Goal: Transaction & Acquisition: Purchase product/service

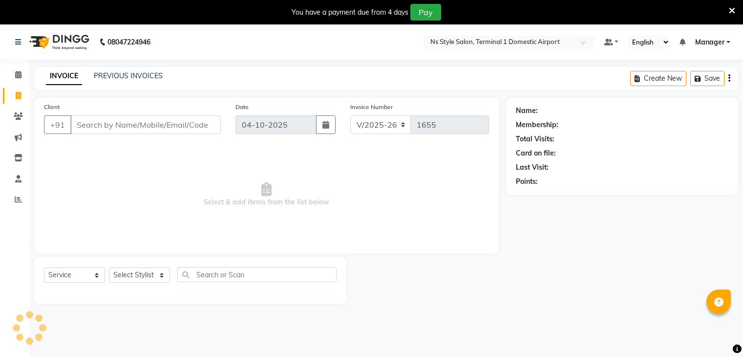
select select "5659"
select select "service"
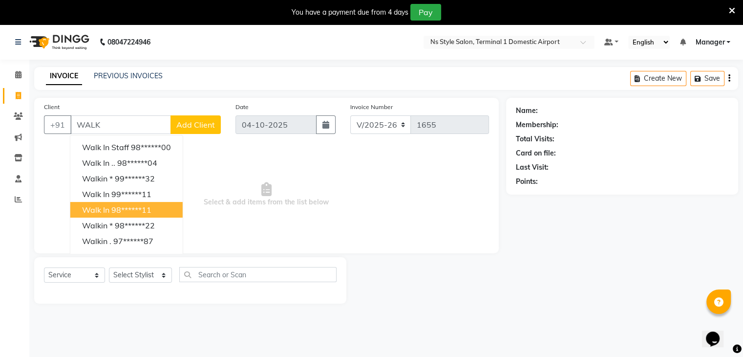
click at [145, 205] on ngb-highlight "98******11" at bounding box center [131, 210] width 40 height 10
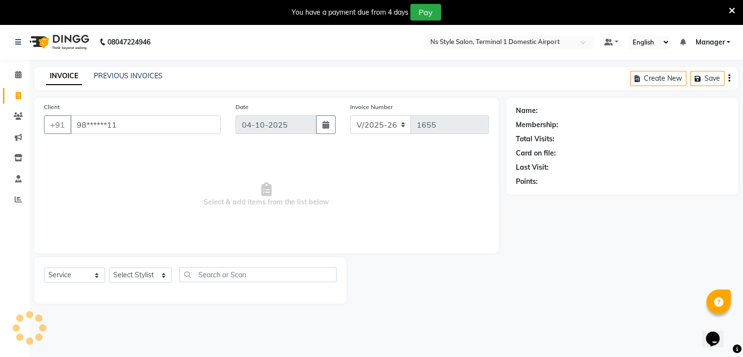
type input "98******11"
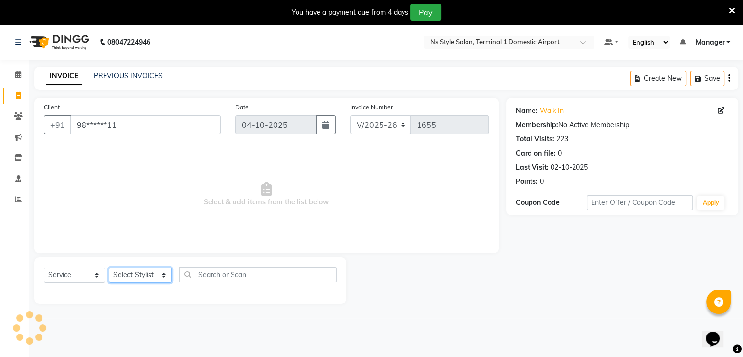
click at [141, 270] on select "Select Stylist Azim Salmani Deena Dilshad Ahmad GRROWWIDE HEENA SHAIKH JAFER SH…" at bounding box center [140, 274] width 63 height 15
select select "47334"
click at [109, 268] on select "Select Stylist Azim Salmani Deena Dilshad Ahmad GRROWWIDE HEENA SHAIKH JAFER SH…" at bounding box center [140, 274] width 63 height 15
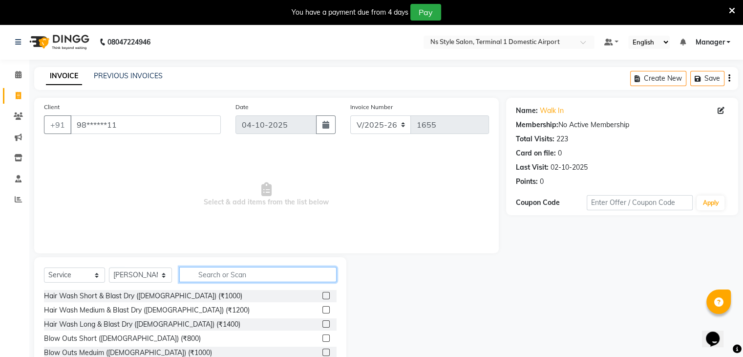
click at [190, 273] on input "text" at bounding box center [257, 274] width 157 height 15
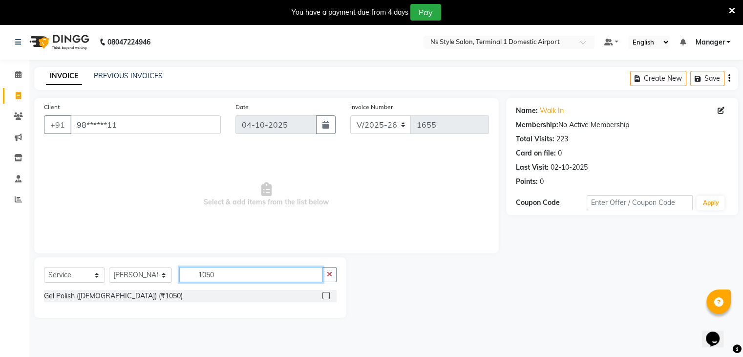
type input "1050"
click at [325, 296] on label at bounding box center [325, 295] width 7 height 7
click at [325, 296] on input "checkbox" at bounding box center [325, 296] width 6 height 6
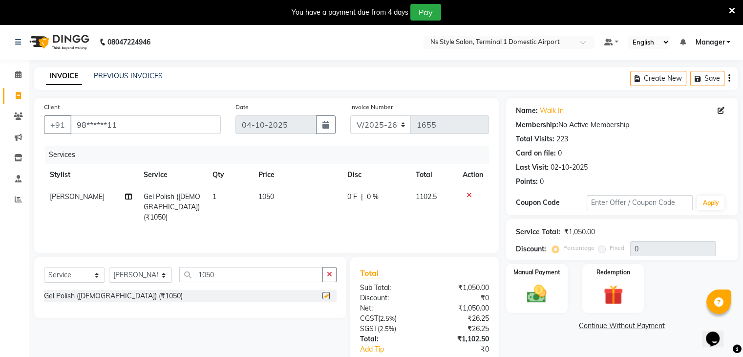
checkbox input "false"
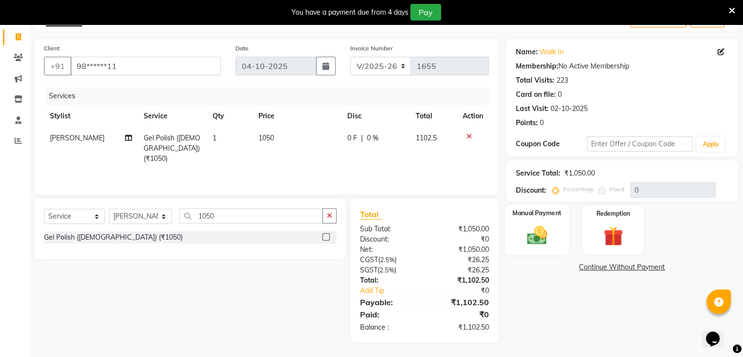
click at [518, 224] on div "Manual Payment" at bounding box center [537, 229] width 64 height 50
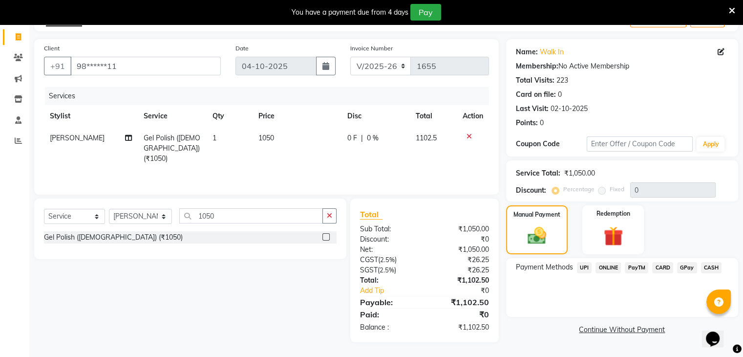
click at [663, 264] on span "CARD" at bounding box center [662, 267] width 21 height 11
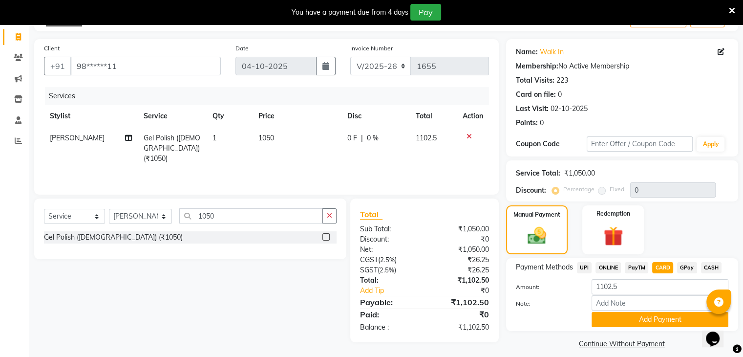
scroll to position [68, 0]
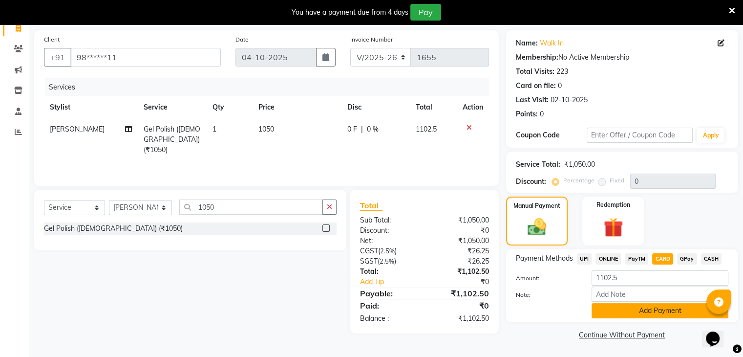
click at [647, 315] on button "Add Payment" at bounding box center [660, 310] width 137 height 15
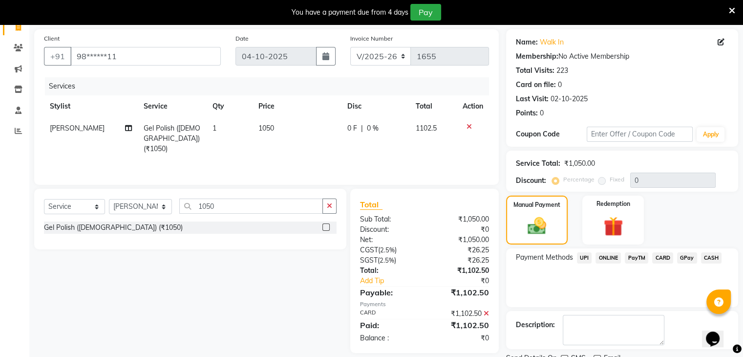
scroll to position [107, 0]
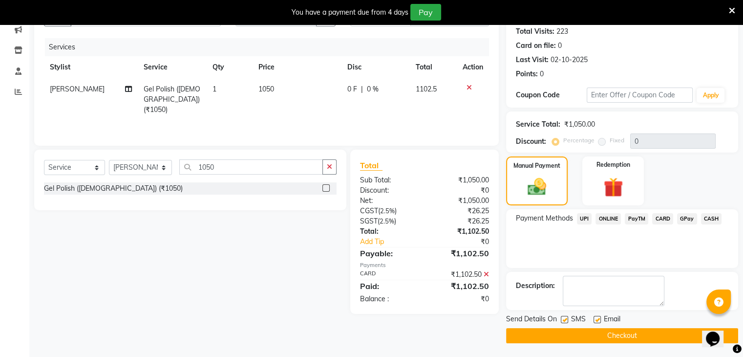
click at [628, 338] on button "Checkout" at bounding box center [622, 335] width 232 height 15
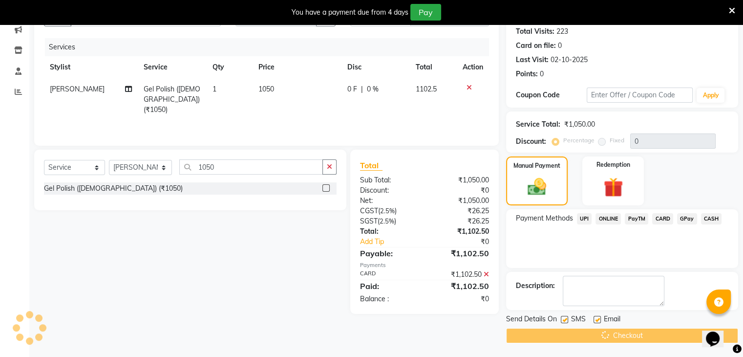
scroll to position [0, 0]
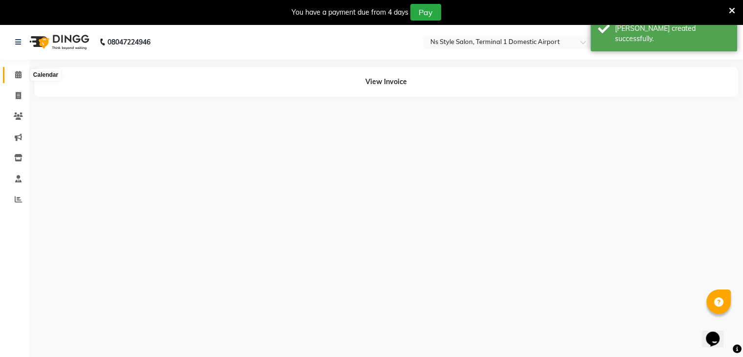
click at [11, 73] on span at bounding box center [18, 74] width 17 height 11
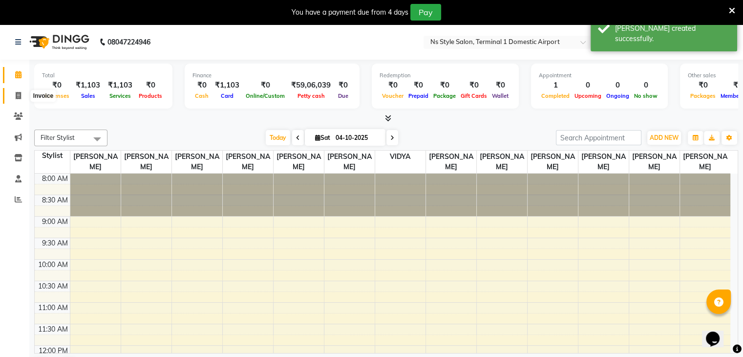
click at [16, 95] on icon at bounding box center [18, 95] width 5 height 7
select select "service"
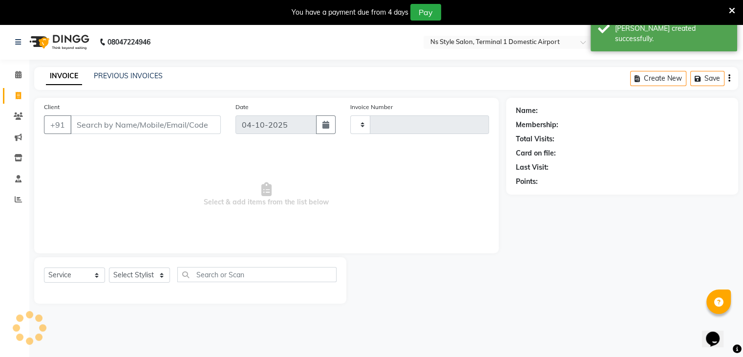
type input "1656"
select select "5659"
click at [109, 75] on link "PREVIOUS INVOICES" at bounding box center [128, 75] width 69 height 9
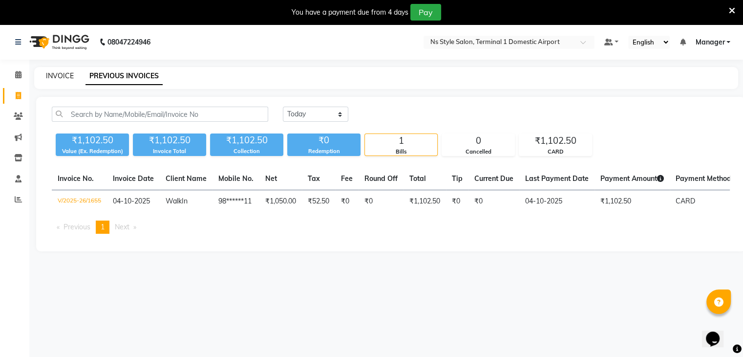
click at [59, 73] on link "INVOICE" at bounding box center [60, 75] width 28 height 9
select select "service"
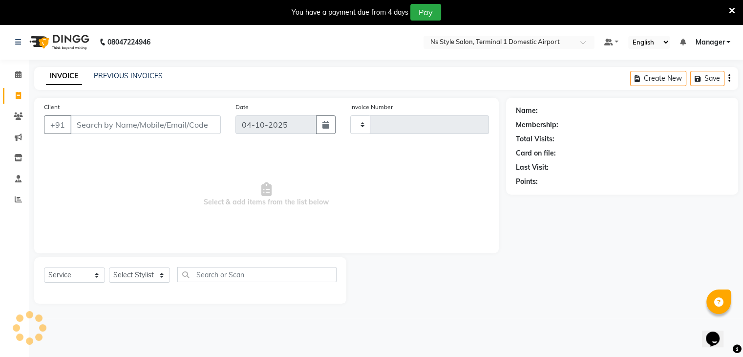
type input "1656"
select select "5659"
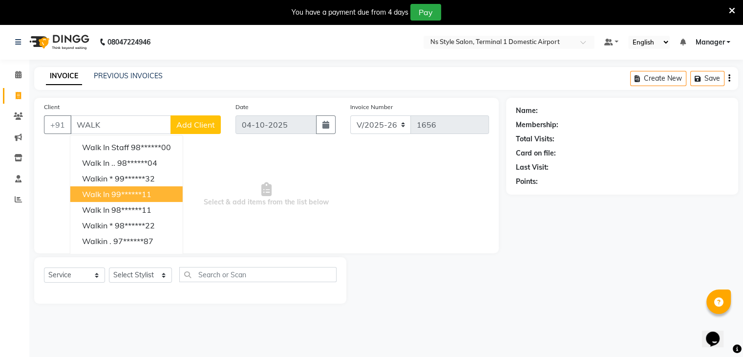
click at [136, 192] on ngb-highlight "99******11" at bounding box center [131, 194] width 40 height 10
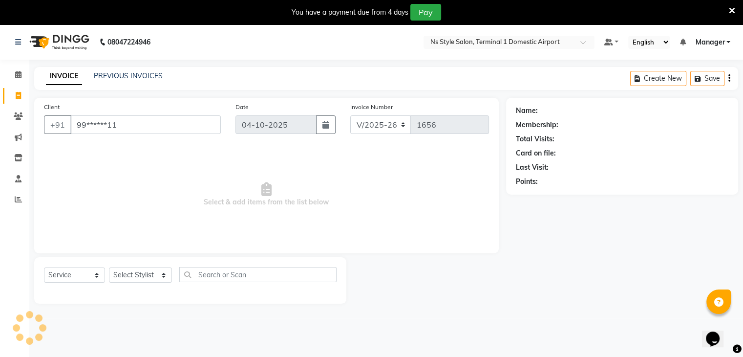
type input "99******11"
click at [126, 270] on select "Select Stylist Azim Salmani Deena Dilshad Ahmad GRROWWIDE HEENA SHAIKH JAFER SH…" at bounding box center [140, 274] width 63 height 15
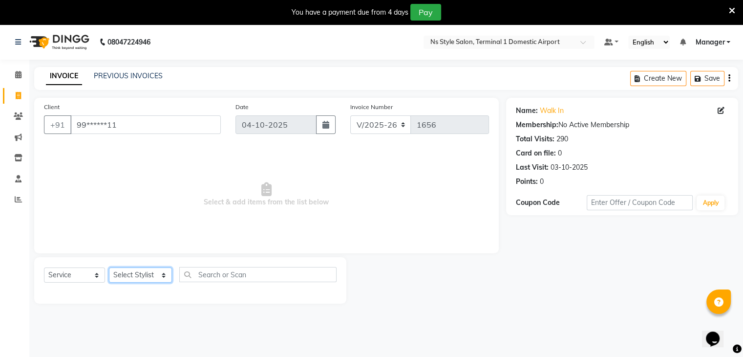
select select "39683"
click at [109, 268] on select "Select Stylist Azim Salmani Deena Dilshad Ahmad GRROWWIDE HEENA SHAIKH JAFER SH…" at bounding box center [140, 274] width 63 height 15
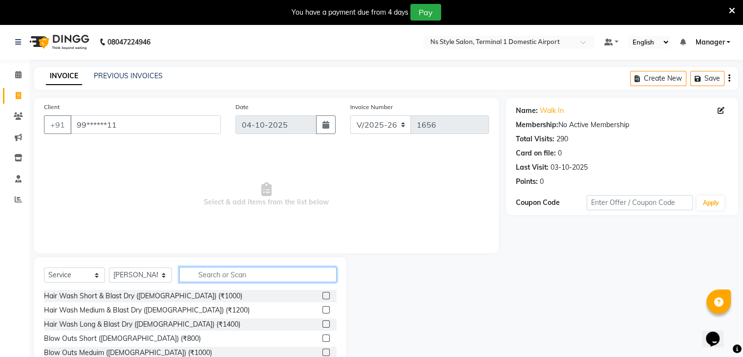
click at [229, 270] on input "text" at bounding box center [257, 274] width 157 height 15
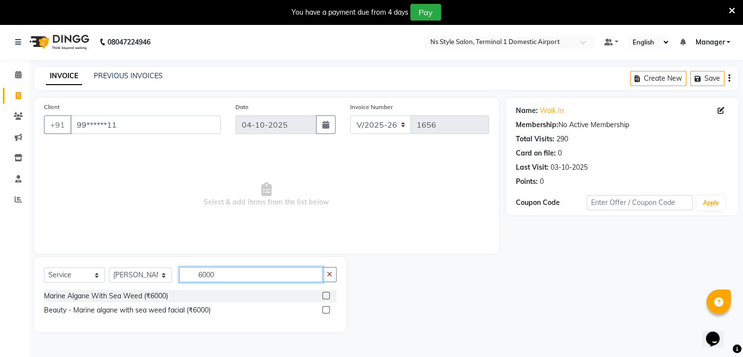
type input "6000"
click at [329, 296] on label at bounding box center [325, 295] width 7 height 7
click at [329, 296] on input "checkbox" at bounding box center [325, 296] width 6 height 6
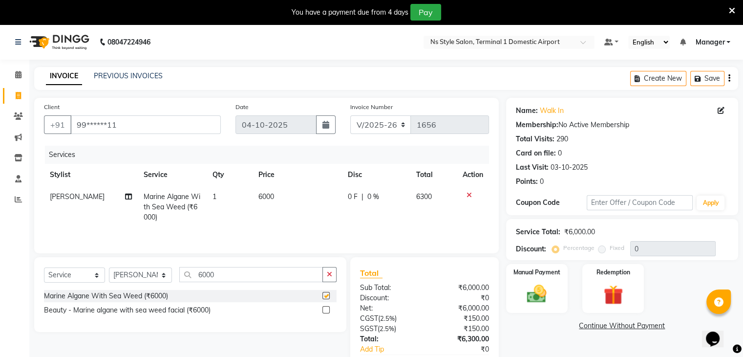
checkbox input "false"
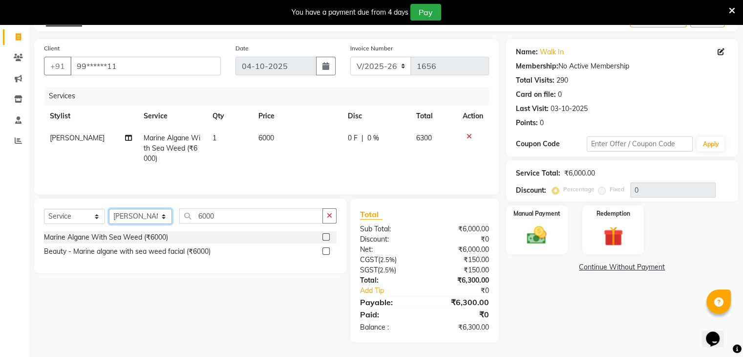
click at [132, 212] on select "Select Stylist Azim Salmani Deena Dilshad Ahmad GRROWWIDE HEENA SHAIKH JAFER SH…" at bounding box center [140, 216] width 63 height 15
select select "88862"
click at [109, 209] on select "Select Stylist Azim Salmani Deena Dilshad Ahmad GRROWWIDE HEENA SHAIKH JAFER SH…" at bounding box center [140, 216] width 63 height 15
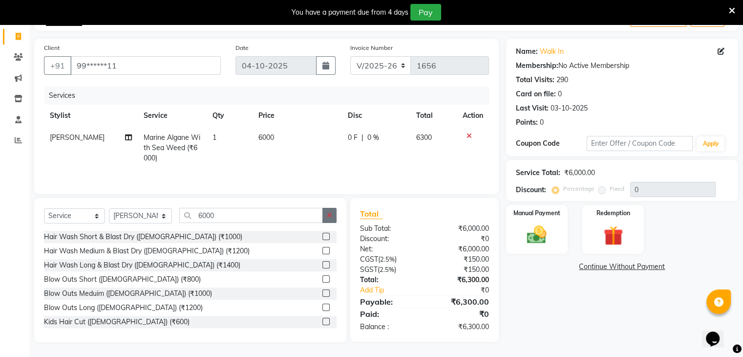
click at [334, 217] on button "button" at bounding box center [329, 215] width 14 height 15
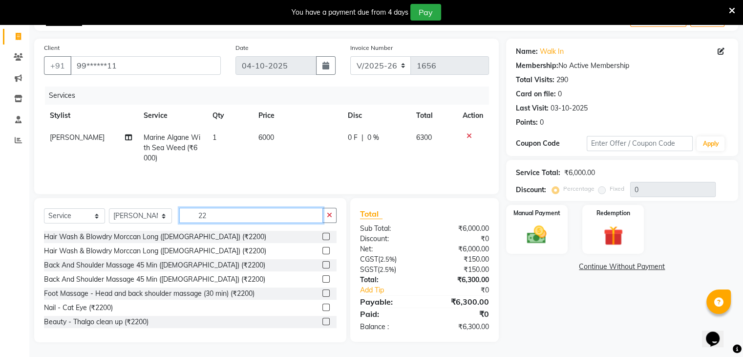
type input "22"
click at [322, 322] on label at bounding box center [325, 321] width 7 height 7
click at [322, 322] on input "checkbox" at bounding box center [325, 322] width 6 height 6
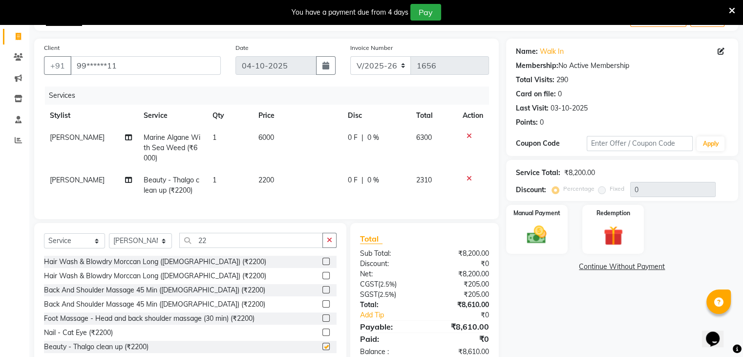
checkbox input "false"
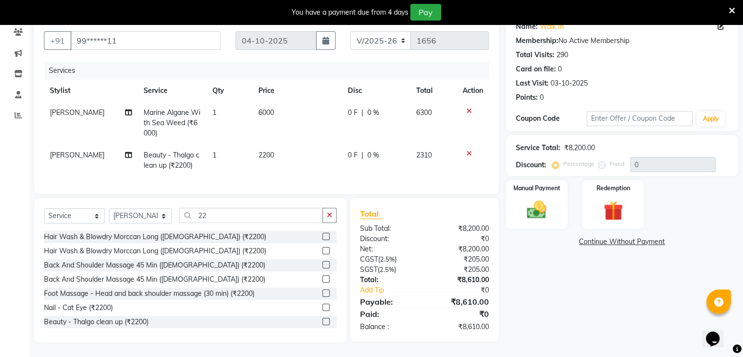
scroll to position [92, 0]
click at [329, 215] on icon "button" at bounding box center [329, 215] width 5 height 7
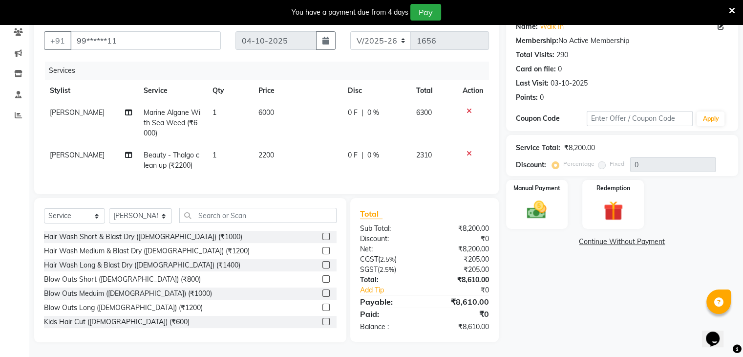
click at [469, 150] on icon at bounding box center [469, 153] width 5 height 7
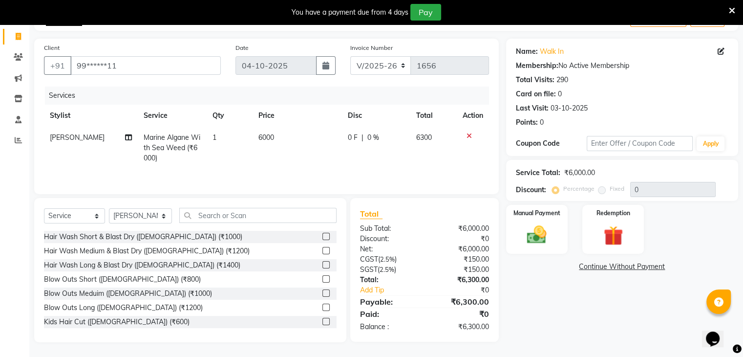
scroll to position [60, 0]
click at [211, 216] on input "text" at bounding box center [257, 215] width 157 height 15
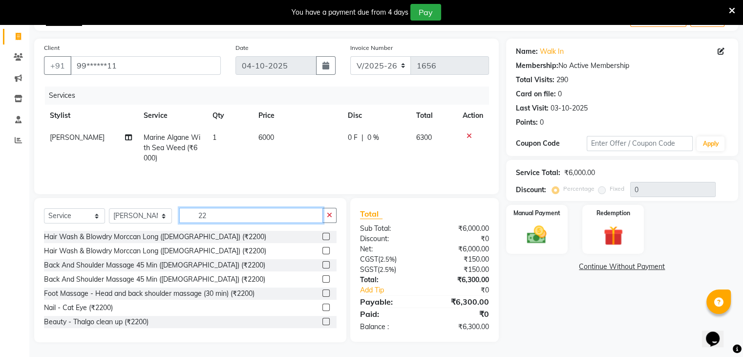
type input "22"
click at [322, 249] on label at bounding box center [325, 250] width 7 height 7
click at [322, 249] on input "checkbox" at bounding box center [325, 251] width 6 height 6
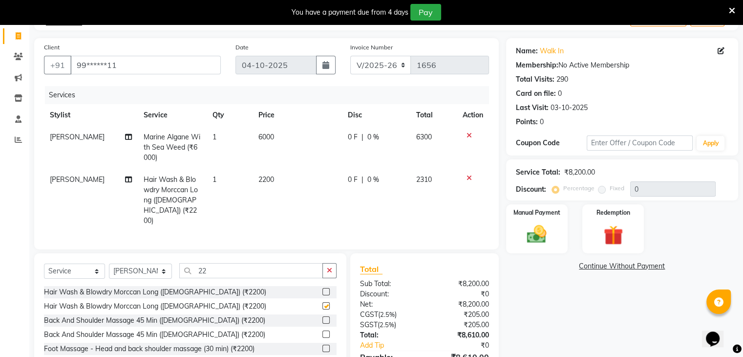
checkbox input "false"
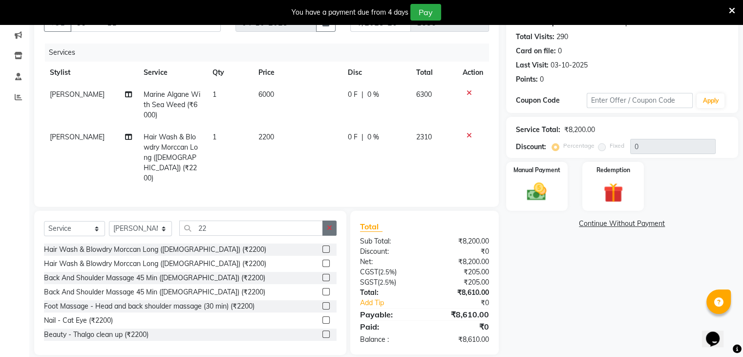
click at [328, 224] on icon "button" at bounding box center [329, 227] width 5 height 7
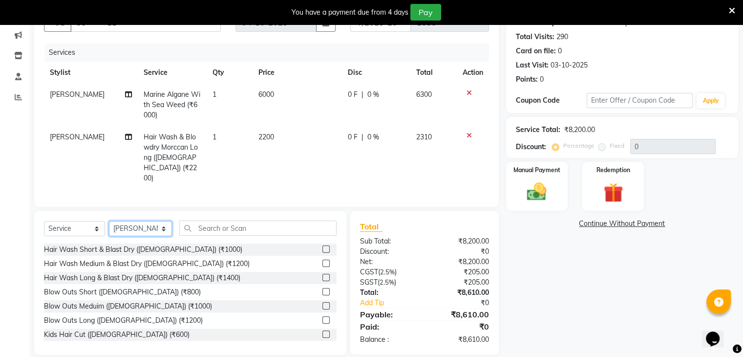
click at [144, 221] on select "Select Stylist Azim Salmani Deena Dilshad Ahmad GRROWWIDE HEENA SHAIKH JAFER SH…" at bounding box center [140, 228] width 63 height 15
select select "47334"
click at [109, 221] on select "Select Stylist Azim Salmani Deena Dilshad Ahmad GRROWWIDE HEENA SHAIKH JAFER SH…" at bounding box center [140, 228] width 63 height 15
click at [227, 220] on input "text" at bounding box center [257, 227] width 157 height 15
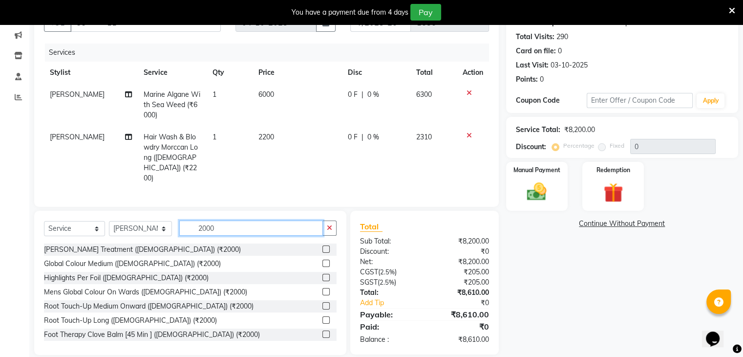
type input "2000"
click at [322, 330] on label at bounding box center [325, 333] width 7 height 7
click at [322, 331] on input "checkbox" at bounding box center [325, 334] width 6 height 6
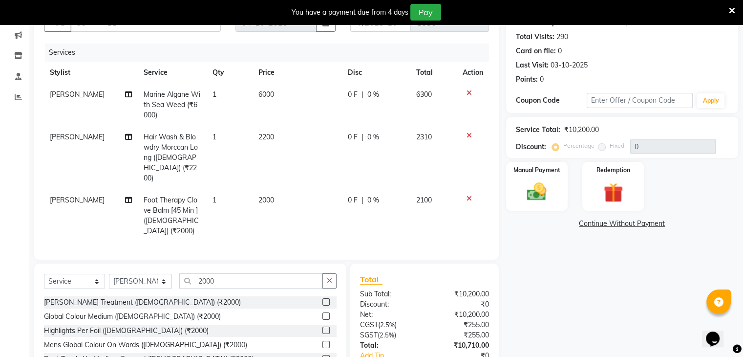
checkbox input "false"
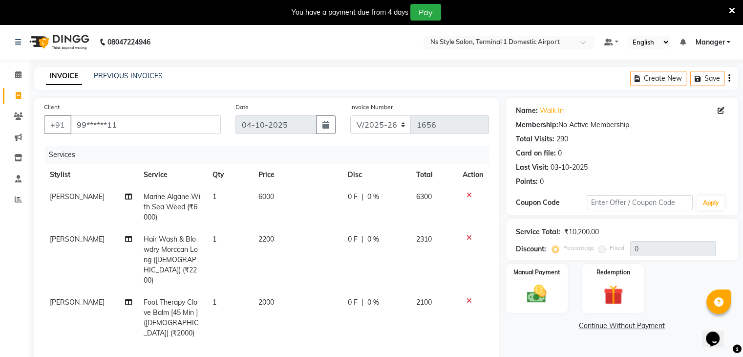
scroll to position [2, 0]
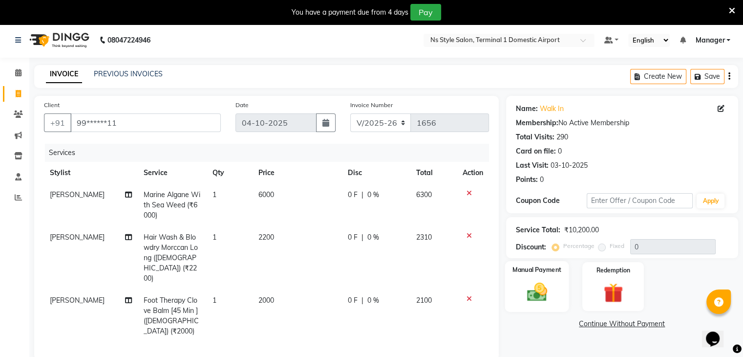
click at [525, 295] on img at bounding box center [536, 291] width 33 height 23
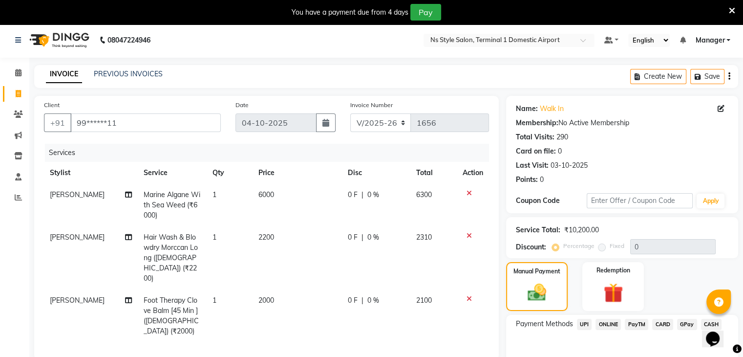
scroll to position [145, 0]
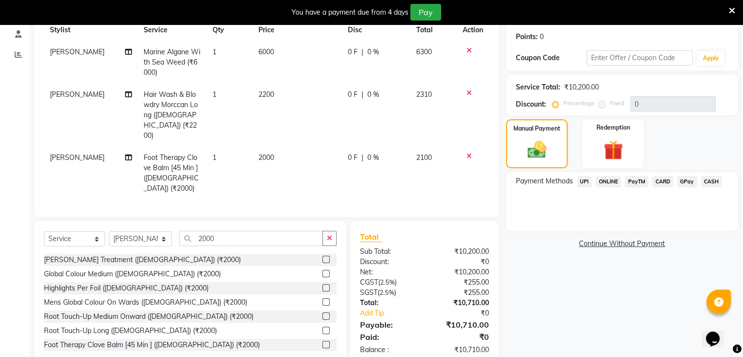
click at [663, 184] on span "CARD" at bounding box center [662, 181] width 21 height 11
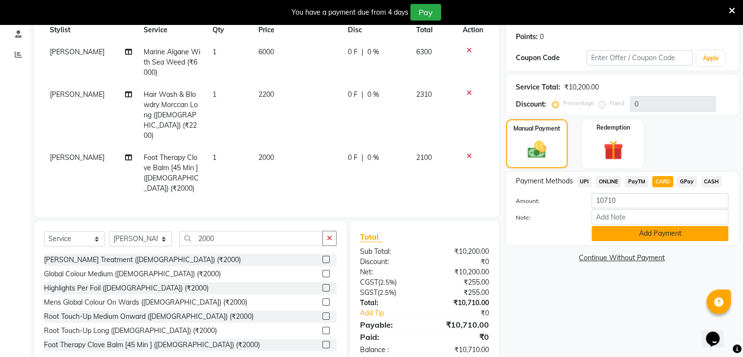
click at [651, 229] on button "Add Payment" at bounding box center [660, 233] width 137 height 15
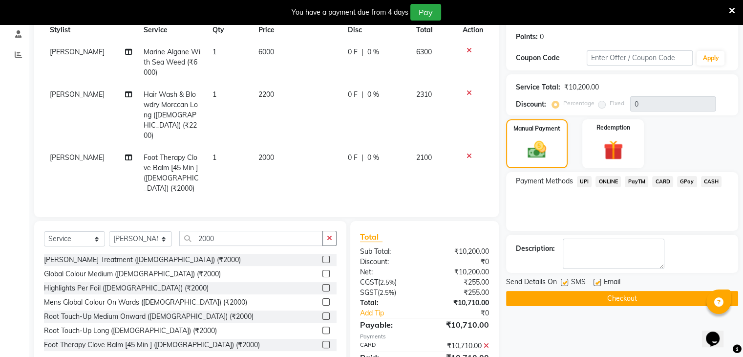
scroll to position [164, 0]
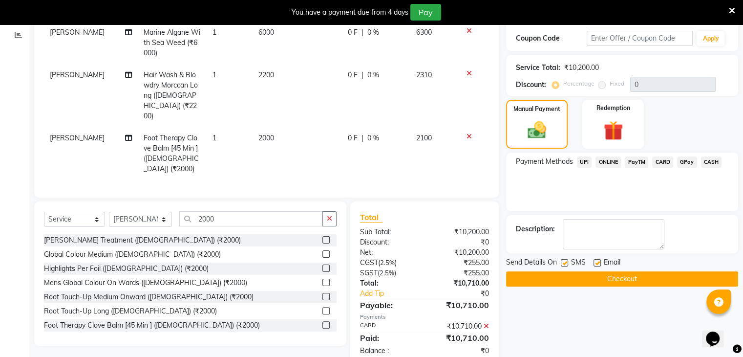
click at [616, 279] on button "Checkout" at bounding box center [622, 278] width 232 height 15
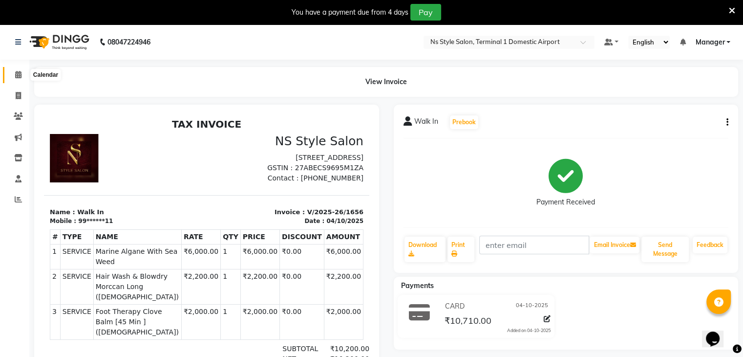
click at [19, 75] on icon at bounding box center [18, 74] width 6 height 7
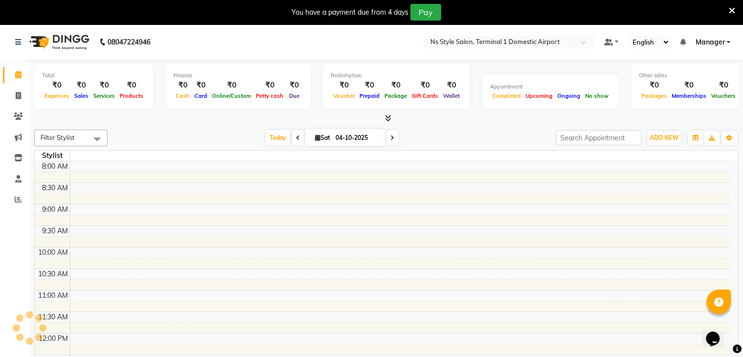
scroll to position [256, 0]
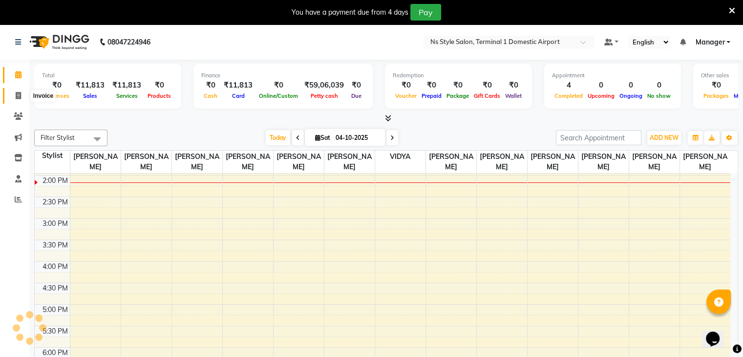
click at [18, 95] on icon at bounding box center [18, 95] width 5 height 7
select select "5659"
select select "service"
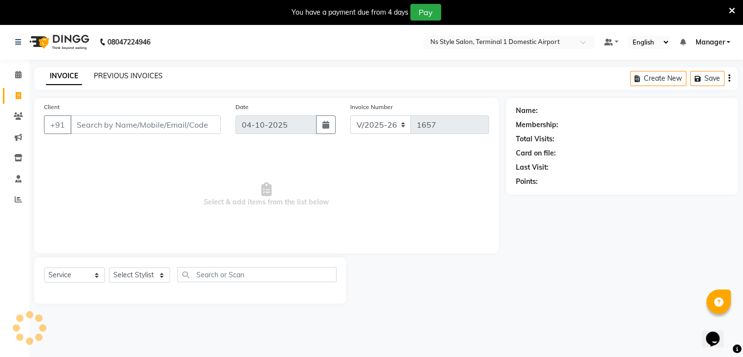
click at [130, 75] on link "PREVIOUS INVOICES" at bounding box center [128, 75] width 69 height 9
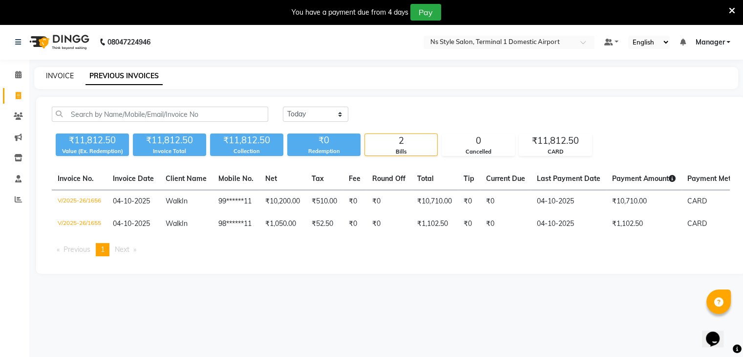
click at [66, 73] on link "INVOICE" at bounding box center [60, 75] width 28 height 9
select select "service"
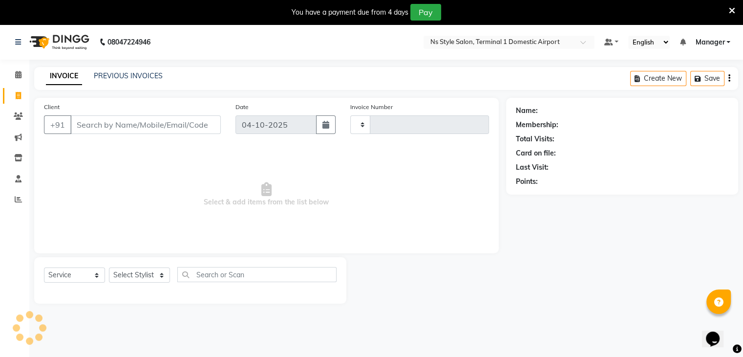
type input "1657"
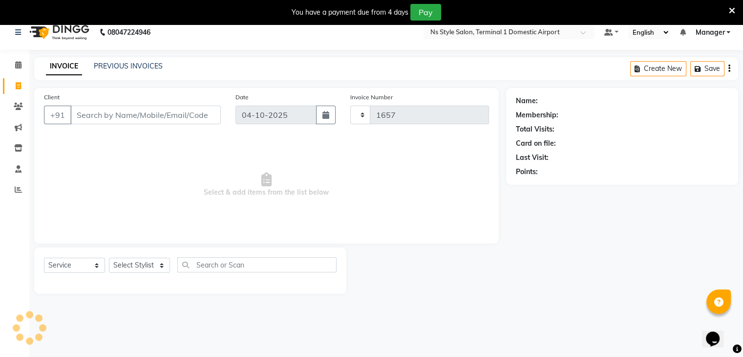
select select "5659"
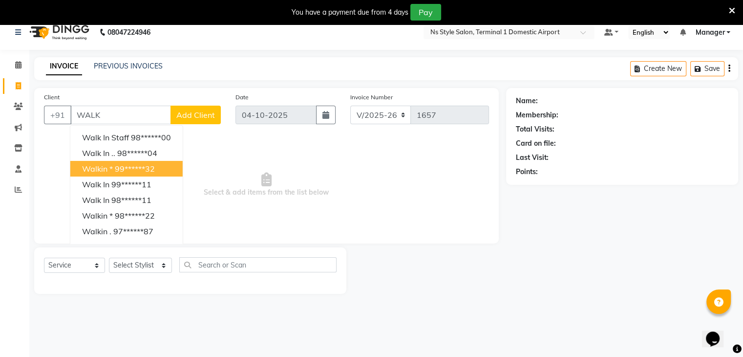
click at [119, 175] on button "Walkin * 99******32" at bounding box center [126, 169] width 112 height 16
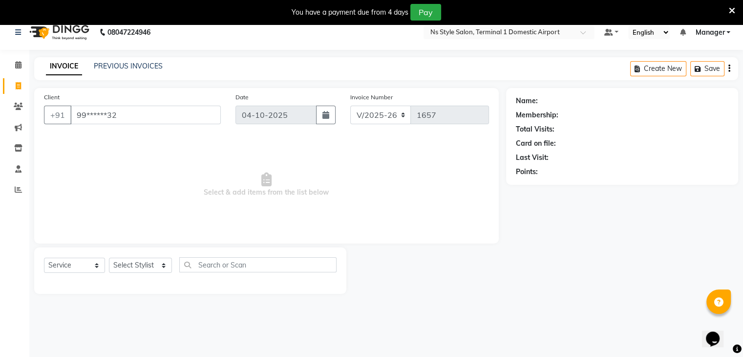
type input "99******32"
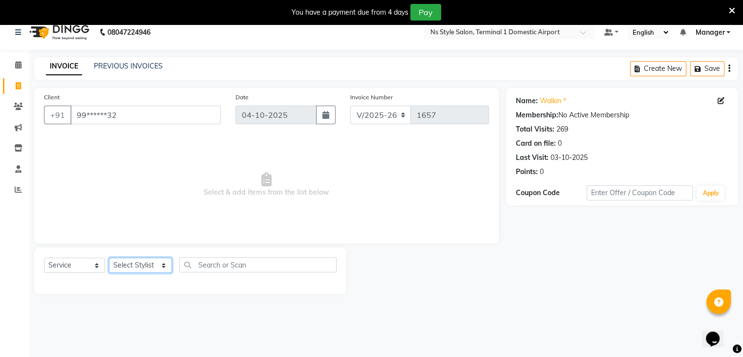
click at [121, 261] on select "Select Stylist Azim Salmani Deena Dilshad Ahmad GRROWWIDE HEENA SHAIKH JAFER SH…" at bounding box center [140, 264] width 63 height 15
select select "47334"
click at [109, 258] on select "Select Stylist Azim Salmani Deena Dilshad Ahmad GRROWWIDE HEENA SHAIKH JAFER SH…" at bounding box center [140, 264] width 63 height 15
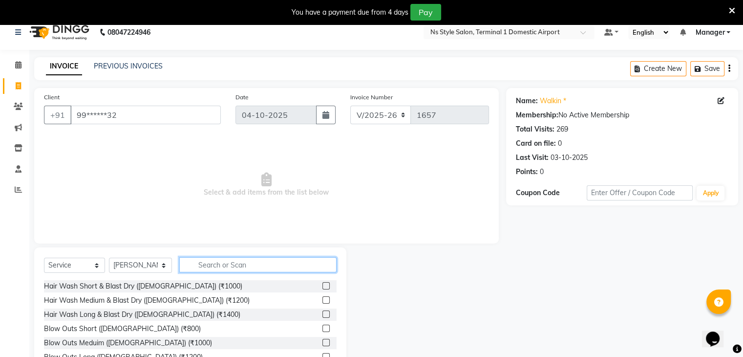
click at [215, 267] on input "text" at bounding box center [257, 264] width 157 height 15
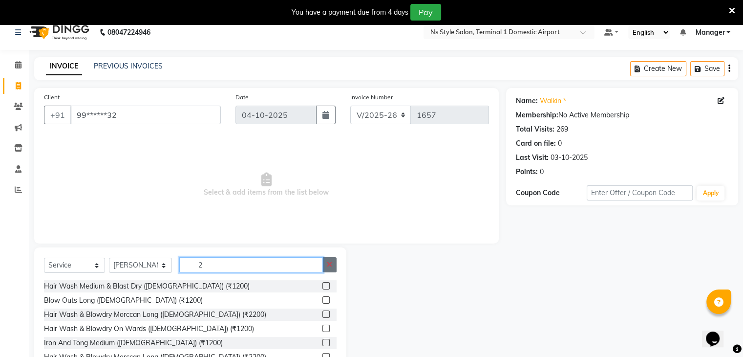
type input "2"
click at [330, 265] on icon "button" at bounding box center [329, 264] width 5 height 7
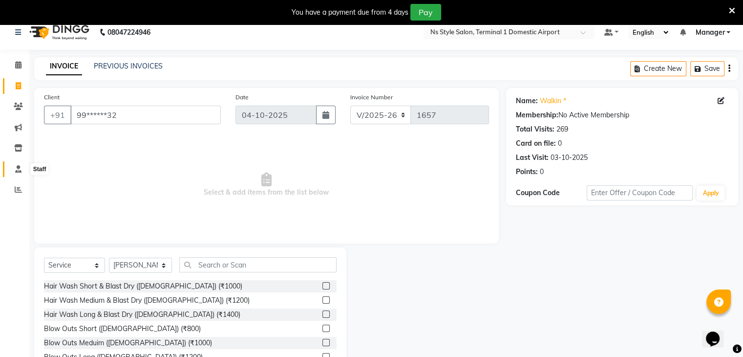
click at [16, 167] on icon at bounding box center [18, 168] width 6 height 7
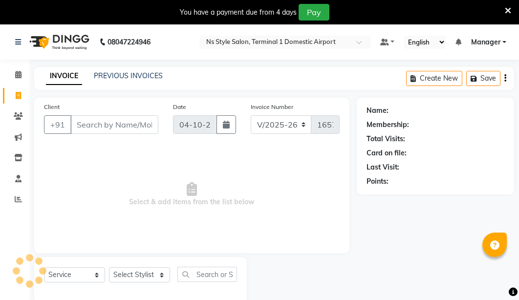
select select "5659"
select select "service"
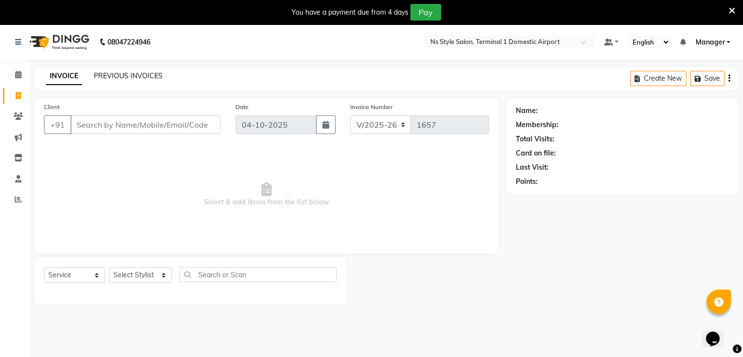
click at [133, 75] on link "PREVIOUS INVOICES" at bounding box center [128, 75] width 69 height 9
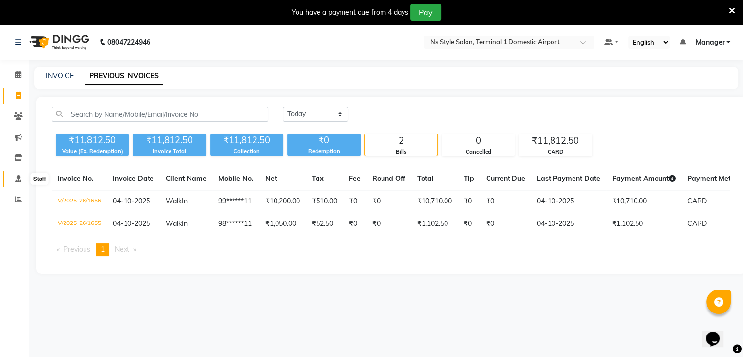
click at [14, 174] on span at bounding box center [18, 178] width 17 height 11
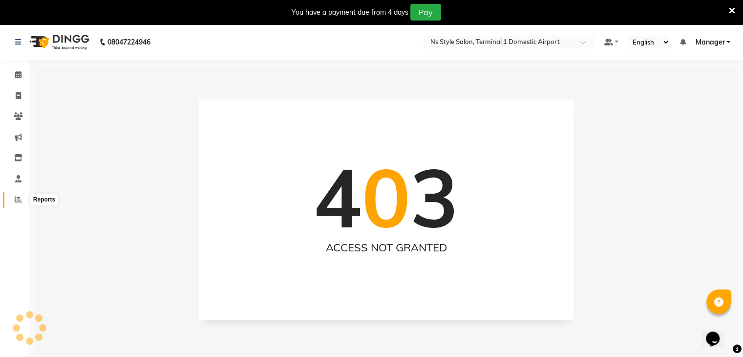
click at [18, 198] on icon at bounding box center [18, 198] width 7 height 7
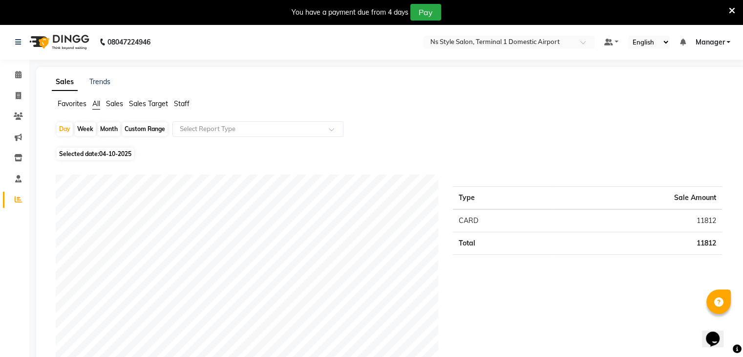
click at [185, 104] on span "Staff" at bounding box center [182, 103] width 16 height 9
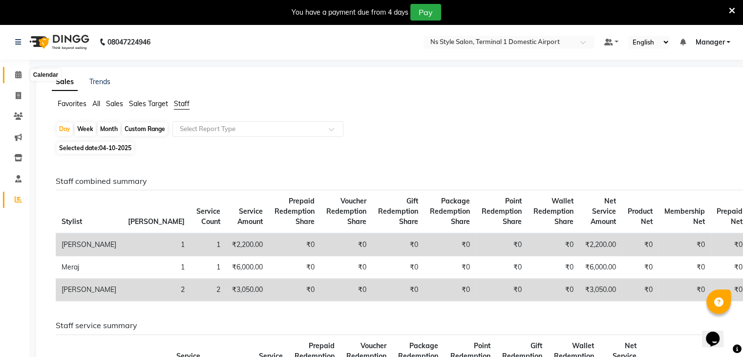
click at [25, 73] on span at bounding box center [18, 74] width 17 height 11
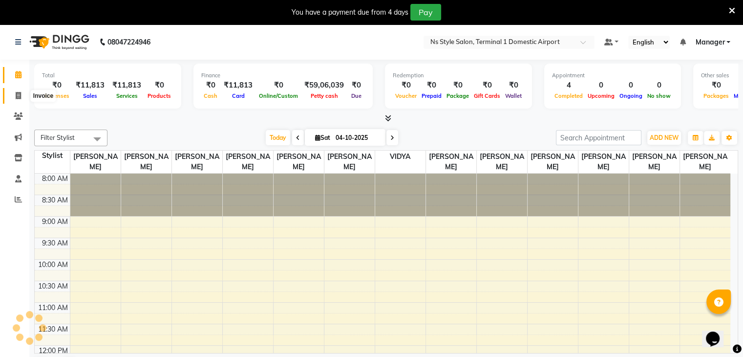
click at [20, 96] on icon at bounding box center [18, 95] width 5 height 7
select select "service"
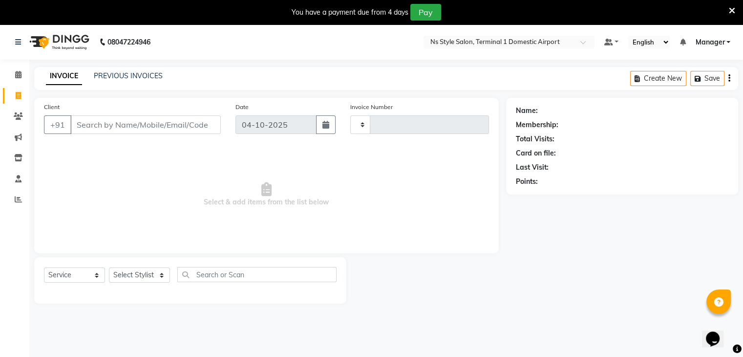
type input "1657"
select select "5659"
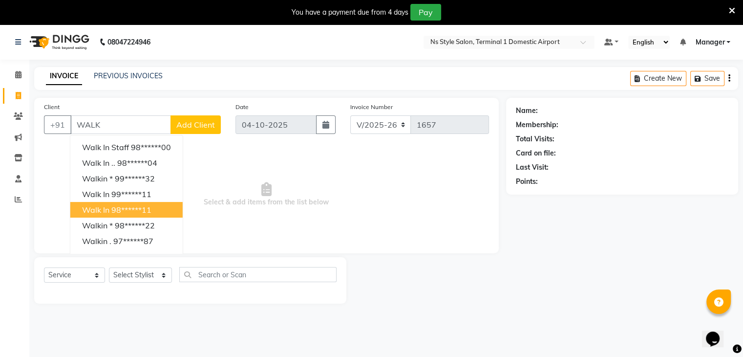
click at [101, 213] on span "Walk In" at bounding box center [95, 210] width 27 height 10
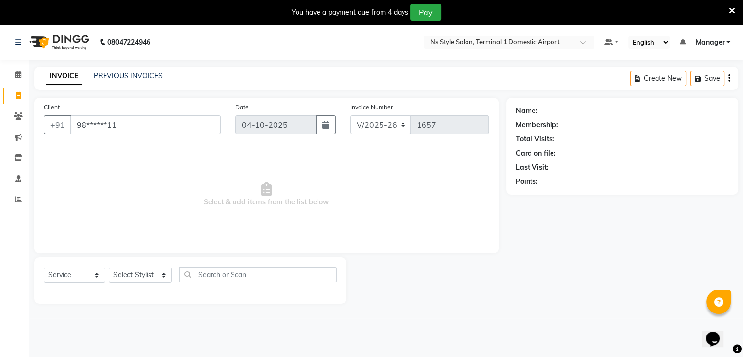
type input "98******11"
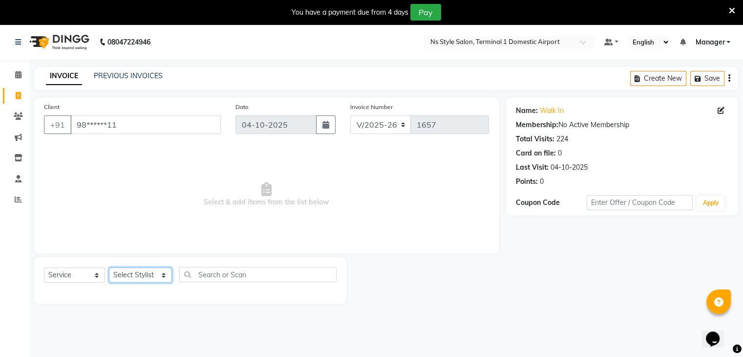
click at [129, 278] on select "Select Stylist Azim Salmani Deena Dilshad Ahmad GRROWWIDE HEENA SHAIKH JAFER SH…" at bounding box center [140, 274] width 63 height 15
select select "47334"
click at [109, 268] on select "Select Stylist Azim Salmani Deena Dilshad Ahmad GRROWWIDE HEENA SHAIKH JAFER SH…" at bounding box center [140, 274] width 63 height 15
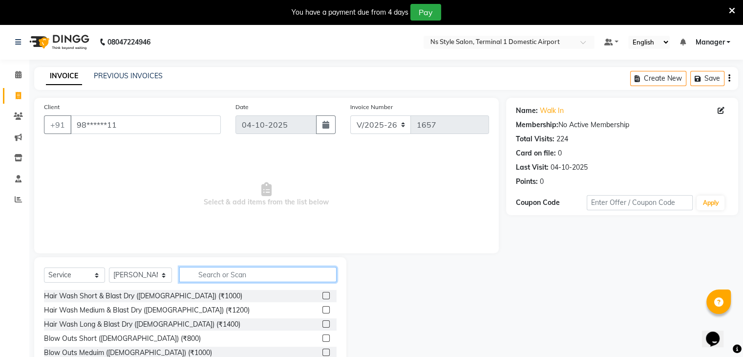
click at [209, 278] on input "text" at bounding box center [257, 274] width 157 height 15
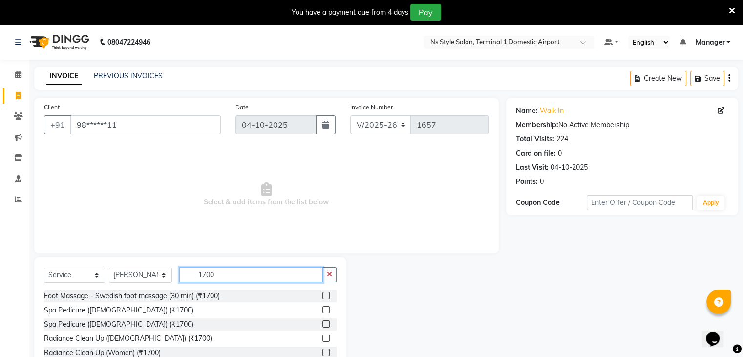
type input "1700"
click at [326, 295] on label at bounding box center [325, 295] width 7 height 7
click at [326, 295] on input "checkbox" at bounding box center [325, 296] width 6 height 6
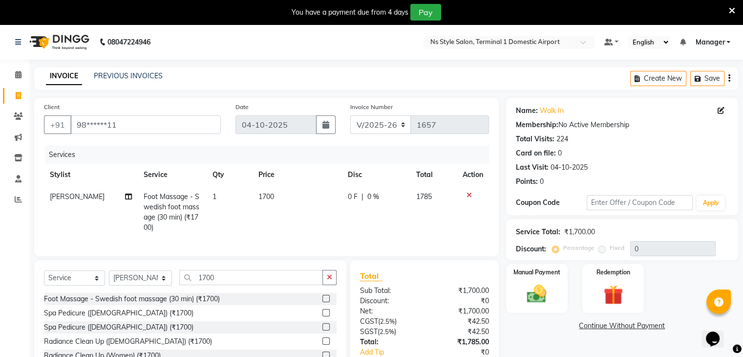
checkbox input "false"
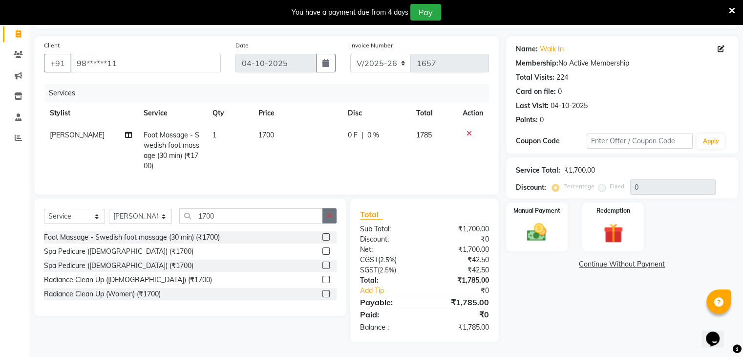
click at [334, 214] on button "button" at bounding box center [329, 215] width 14 height 15
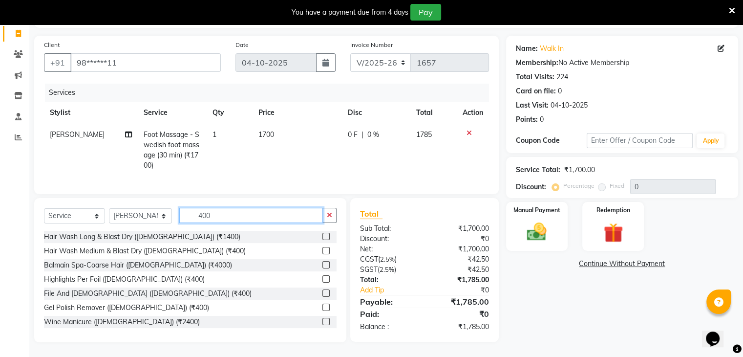
type input "400"
click at [322, 290] on label at bounding box center [325, 292] width 7 height 7
click at [322, 290] on input "checkbox" at bounding box center [325, 293] width 6 height 6
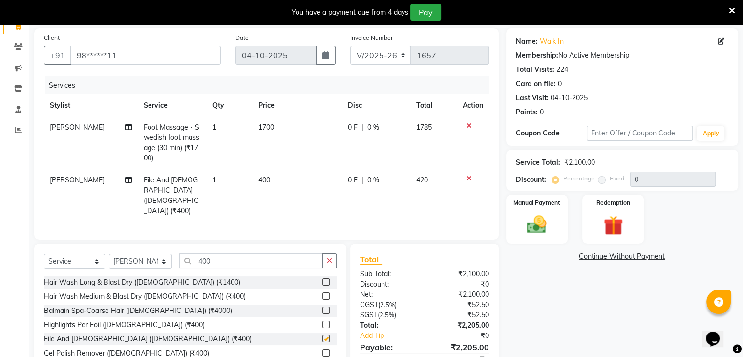
checkbox input "false"
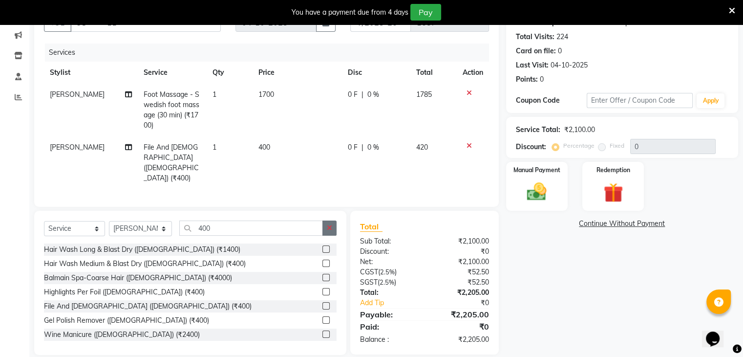
click at [330, 224] on icon "button" at bounding box center [329, 227] width 5 height 7
click at [148, 221] on select "Select Stylist Azim Salmani Deena Dilshad Ahmad GRROWWIDE HEENA SHAIKH JAFER SH…" at bounding box center [140, 228] width 63 height 15
select select "39683"
click at [109, 221] on select "Select Stylist Azim Salmani Deena Dilshad Ahmad GRROWWIDE HEENA SHAIKH JAFER SH…" at bounding box center [140, 228] width 63 height 15
click at [233, 211] on div "Select Service Product Membership Package Voucher Prepaid Gift Card Select Styl…" at bounding box center [190, 283] width 312 height 144
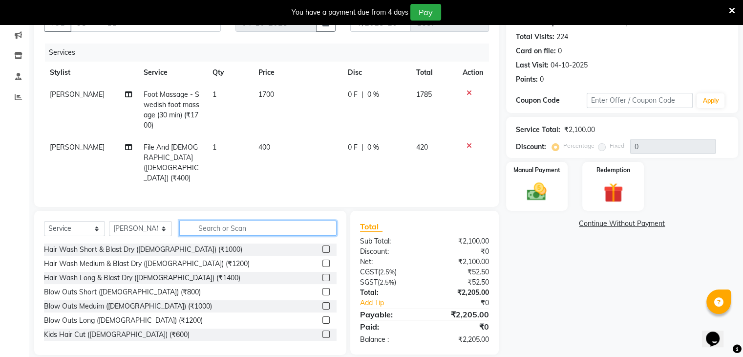
click at [229, 220] on input "text" at bounding box center [257, 227] width 157 height 15
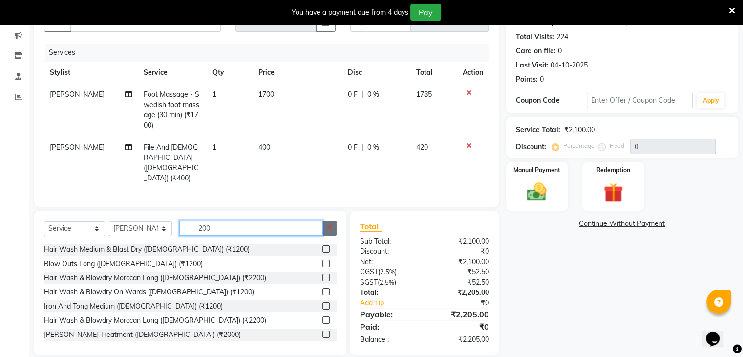
type input "200"
click at [334, 220] on button "button" at bounding box center [329, 227] width 14 height 15
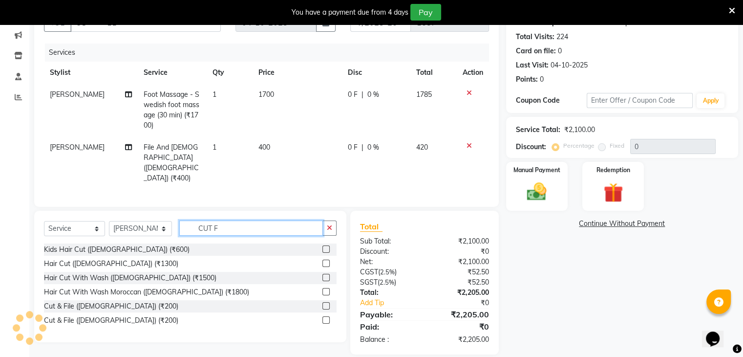
scroll to position [102, 0]
type input "CUT F"
click at [325, 299] on label at bounding box center [325, 320] width 7 height 7
click at [325, 299] on input "checkbox" at bounding box center [325, 321] width 6 height 6
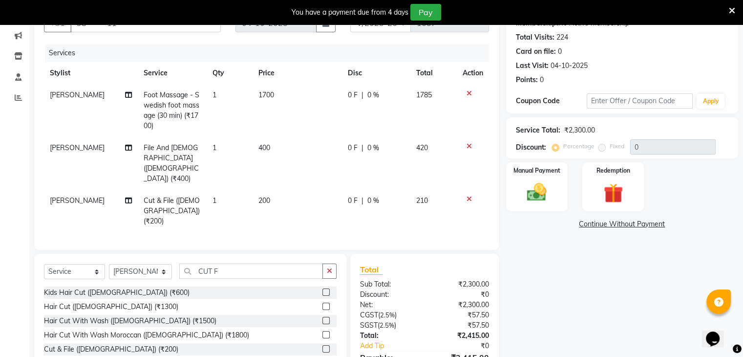
checkbox input "false"
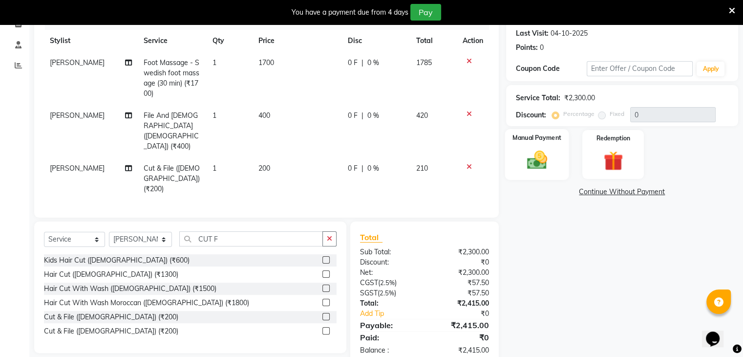
click at [518, 153] on img at bounding box center [536, 160] width 33 height 23
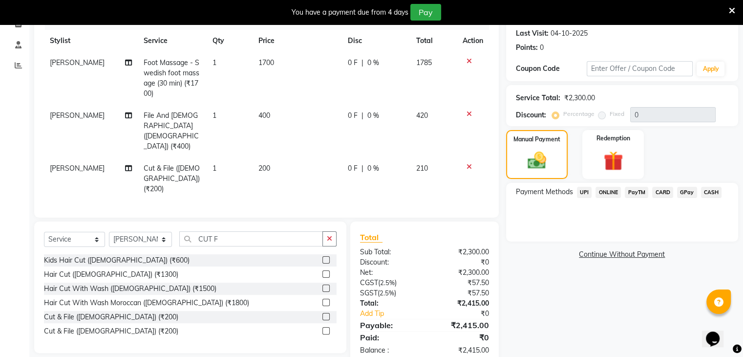
click at [518, 188] on span "CARD" at bounding box center [662, 192] width 21 height 11
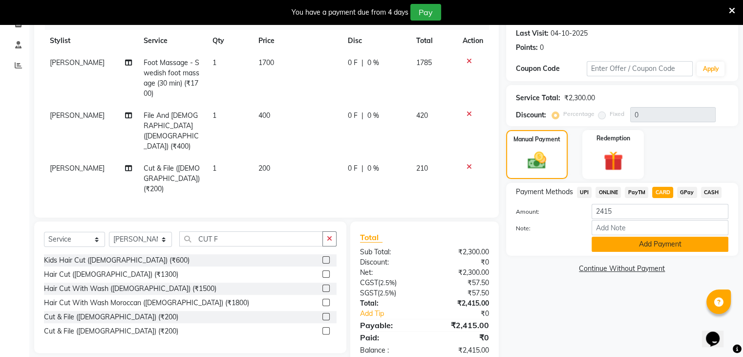
click at [518, 241] on button "Add Payment" at bounding box center [660, 243] width 137 height 15
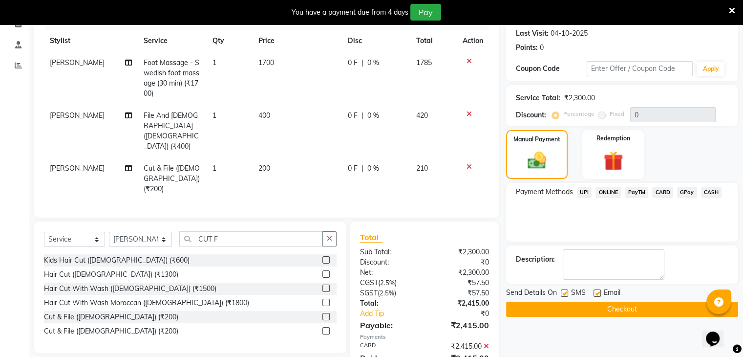
scroll to position [154, 0]
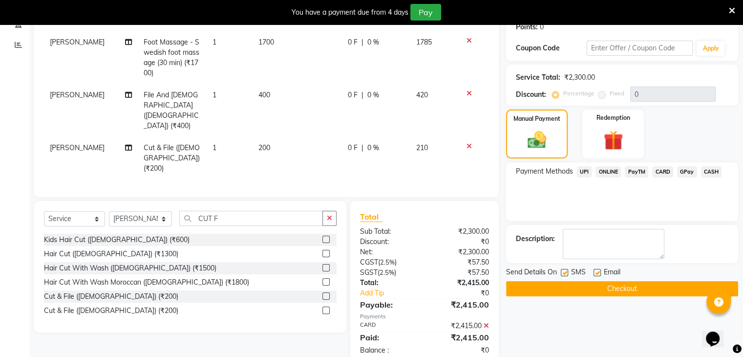
click at [518, 282] on button "Checkout" at bounding box center [622, 288] width 232 height 15
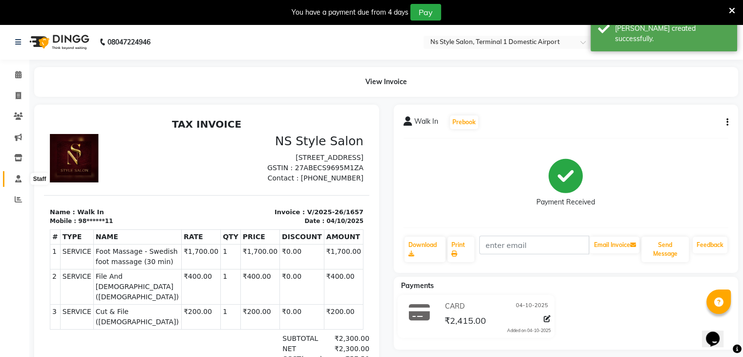
click at [23, 180] on span at bounding box center [18, 178] width 17 height 11
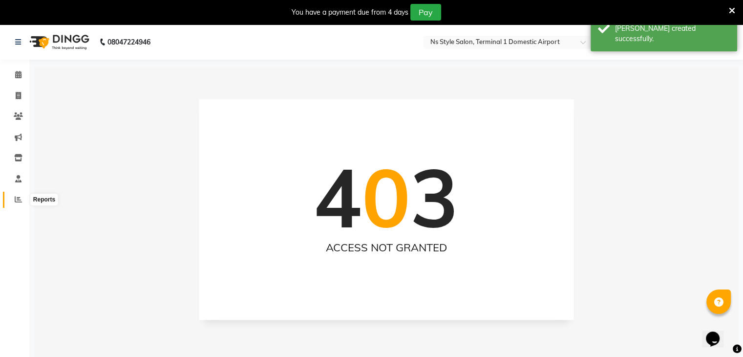
click at [17, 194] on span at bounding box center [18, 199] width 17 height 11
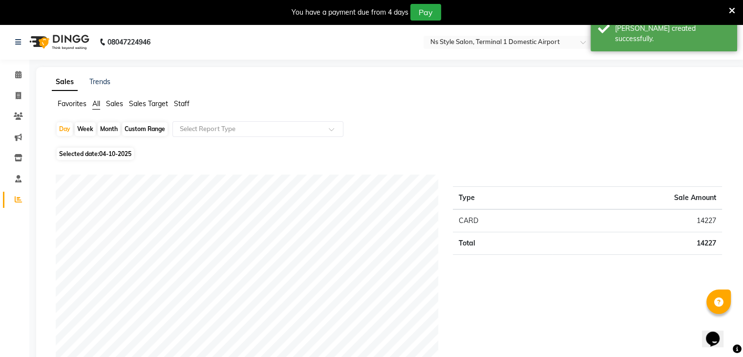
click at [175, 102] on span "Staff" at bounding box center [182, 103] width 16 height 9
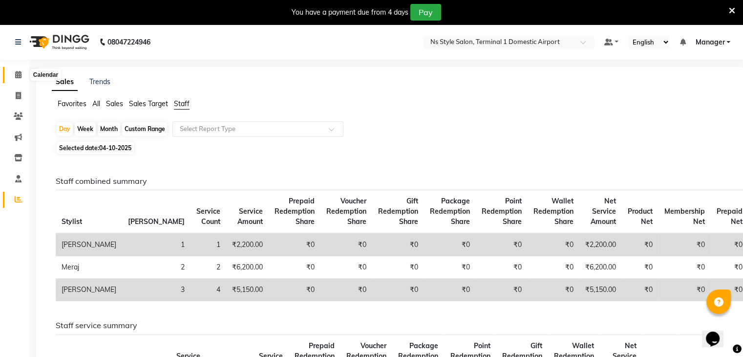
click at [20, 76] on icon at bounding box center [18, 74] width 6 height 7
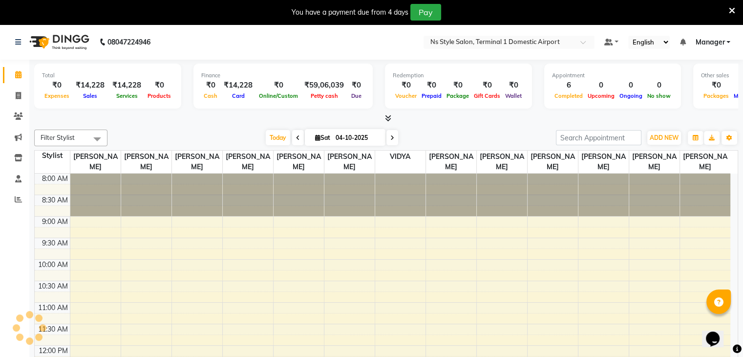
scroll to position [256, 0]
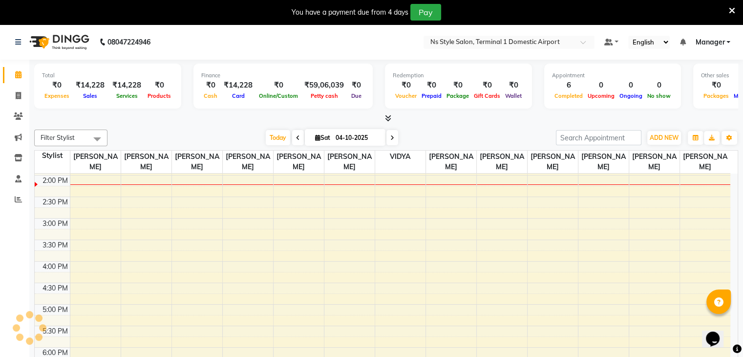
click at [17, 86] on li "Invoice" at bounding box center [14, 95] width 29 height 21
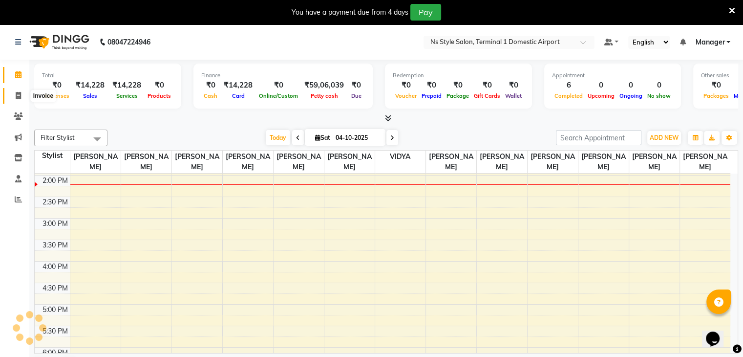
click at [16, 95] on icon at bounding box center [18, 95] width 5 height 7
select select "service"
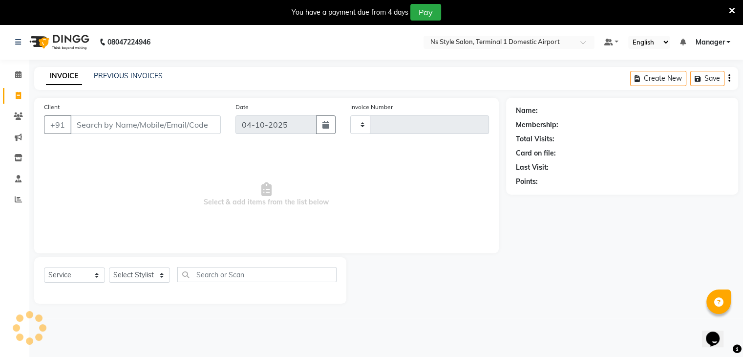
type input "1658"
select select "5659"
click at [139, 75] on link "PREVIOUS INVOICES" at bounding box center [128, 75] width 69 height 9
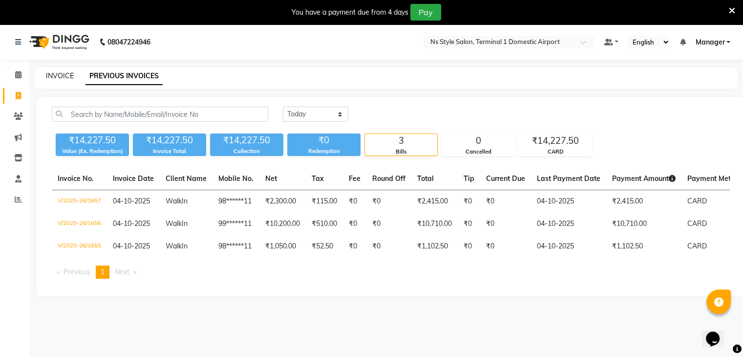
click at [58, 73] on link "INVOICE" at bounding box center [60, 75] width 28 height 9
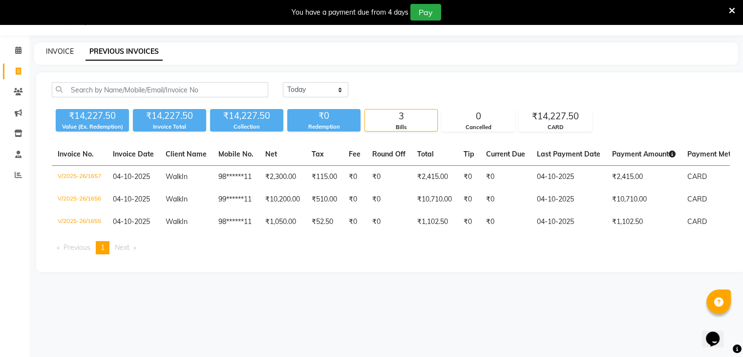
select select "5659"
select select "service"
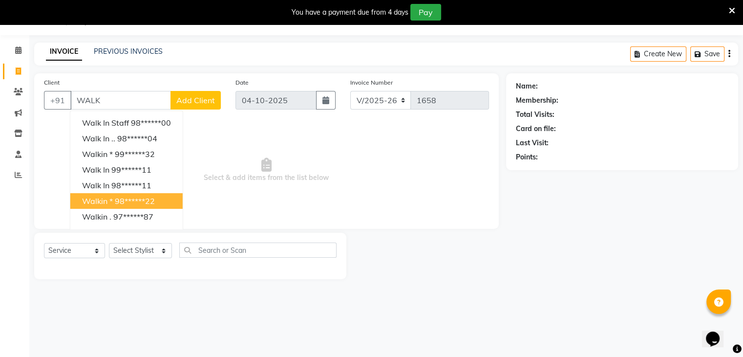
click at [135, 200] on ngb-highlight "98******22" at bounding box center [135, 201] width 40 height 10
type input "98******22"
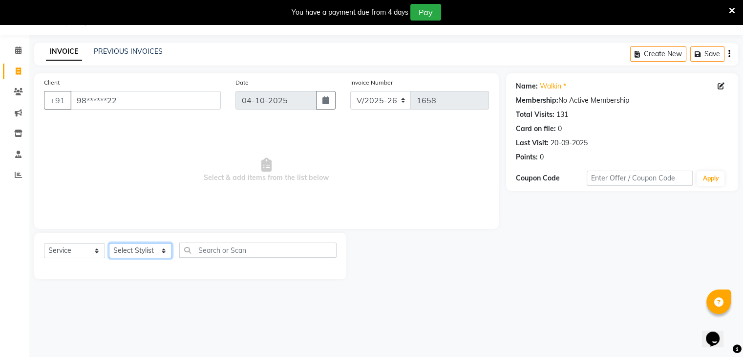
click at [134, 247] on select "Select Stylist Azim Salmani Deena Dilshad Ahmad GRROWWIDE HEENA SHAIKH JAFER SH…" at bounding box center [140, 250] width 63 height 15
select select "88862"
click at [109, 243] on select "Select Stylist Azim Salmani Deena Dilshad Ahmad GRROWWIDE HEENA SHAIKH JAFER SH…" at bounding box center [140, 250] width 63 height 15
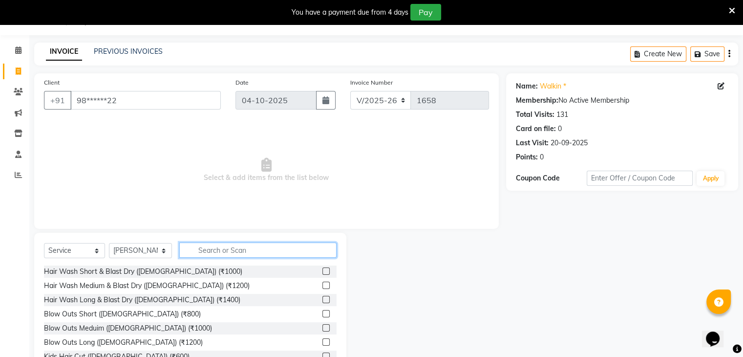
click at [190, 253] on input "text" at bounding box center [257, 249] width 157 height 15
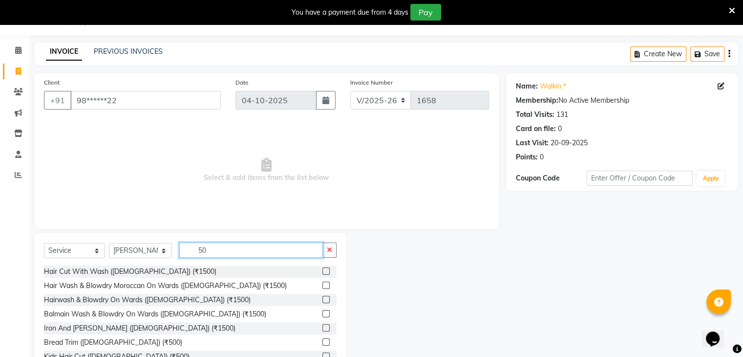
type input "5"
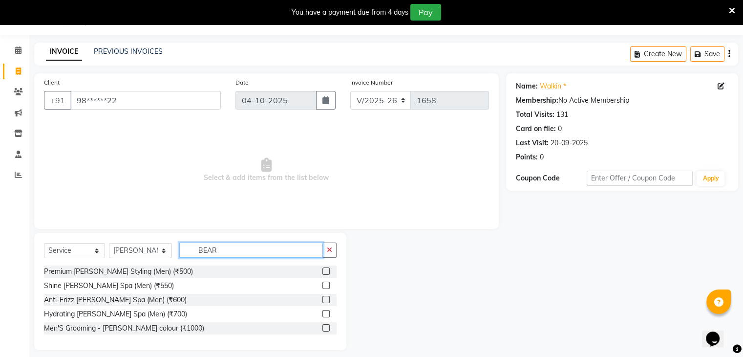
type input "BEAR"
click at [327, 270] on label at bounding box center [325, 270] width 7 height 7
click at [327, 270] on input "checkbox" at bounding box center [325, 271] width 6 height 6
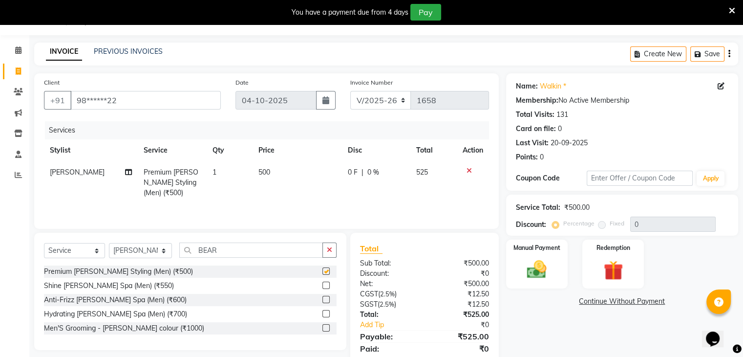
checkbox input "false"
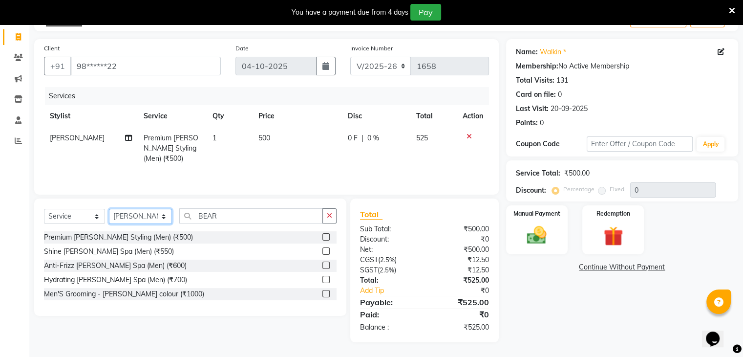
click at [135, 219] on select "Select Stylist Azim Salmani Deena Dilshad Ahmad GRROWWIDE HEENA SHAIKH JAFER SH…" at bounding box center [140, 216] width 63 height 15
select select "39684"
click at [109, 209] on select "Select Stylist Azim Salmani Deena Dilshad Ahmad GRROWWIDE HEENA SHAIKH JAFER SH…" at bounding box center [140, 216] width 63 height 15
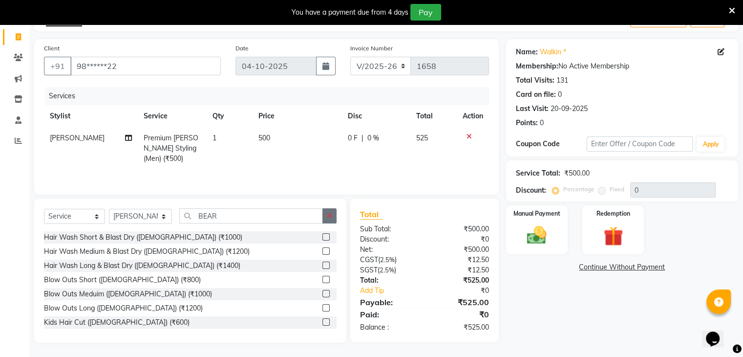
click at [329, 214] on icon "button" at bounding box center [329, 215] width 5 height 7
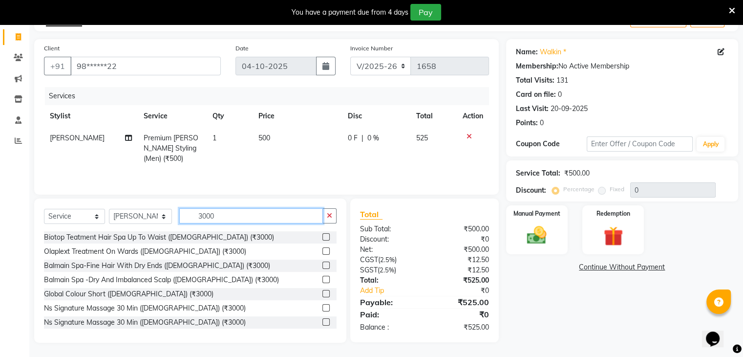
type input "3000"
click at [322, 299] on label at bounding box center [325, 321] width 7 height 7
click at [322, 299] on input "checkbox" at bounding box center [325, 322] width 6 height 6
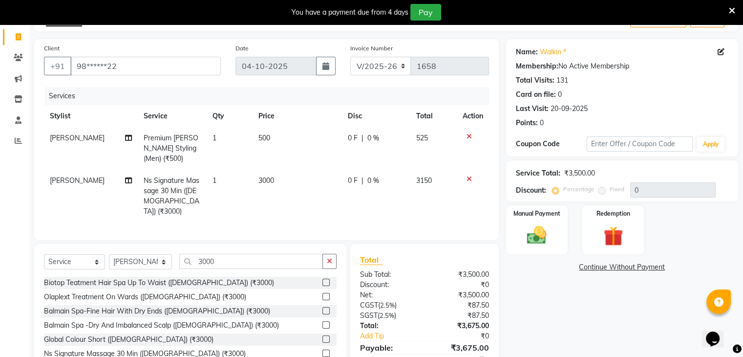
checkbox input "false"
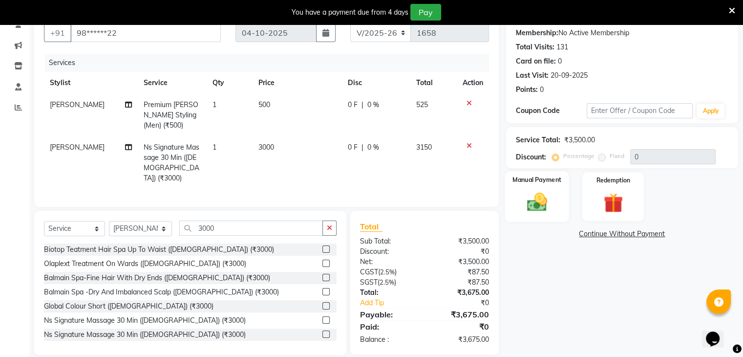
click at [518, 202] on img at bounding box center [536, 202] width 33 height 23
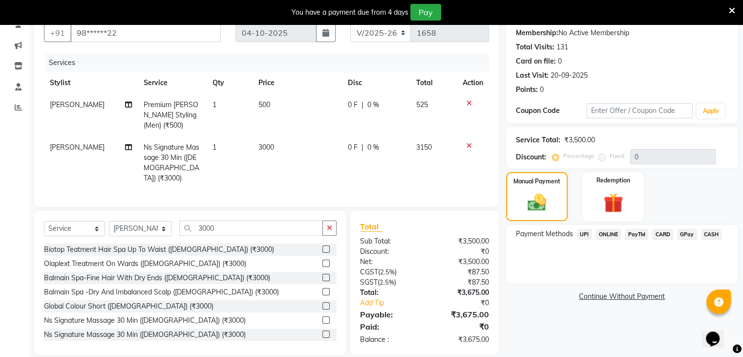
click at [518, 231] on span "CARD" at bounding box center [662, 234] width 21 height 11
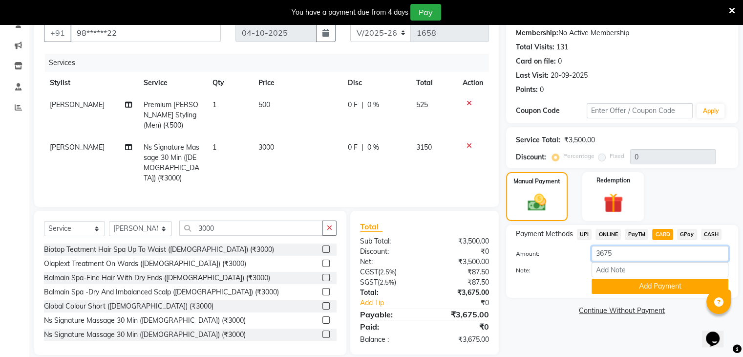
click at [518, 246] on input "3675" at bounding box center [660, 253] width 137 height 15
type input "3"
type input "525"
click at [518, 290] on button "Add Payment" at bounding box center [660, 285] width 137 height 15
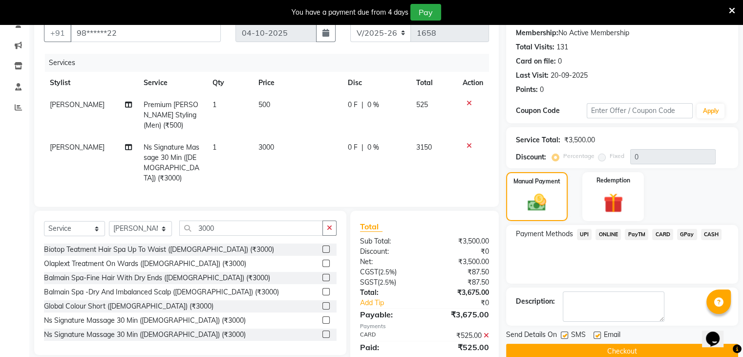
scroll to position [111, 0]
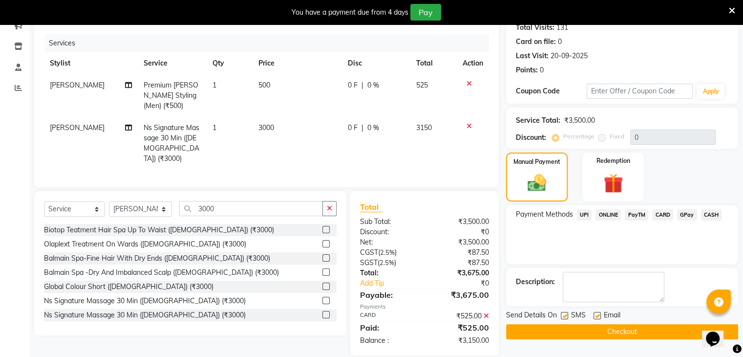
click at [518, 212] on span "CASH" at bounding box center [711, 214] width 21 height 11
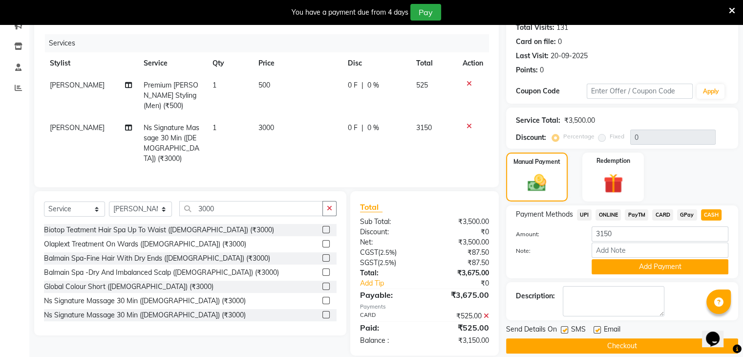
scroll to position [123, 0]
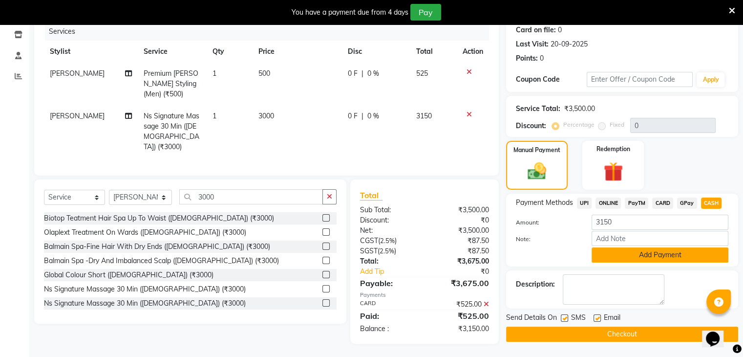
click at [518, 254] on button "Add Payment" at bounding box center [660, 254] width 137 height 15
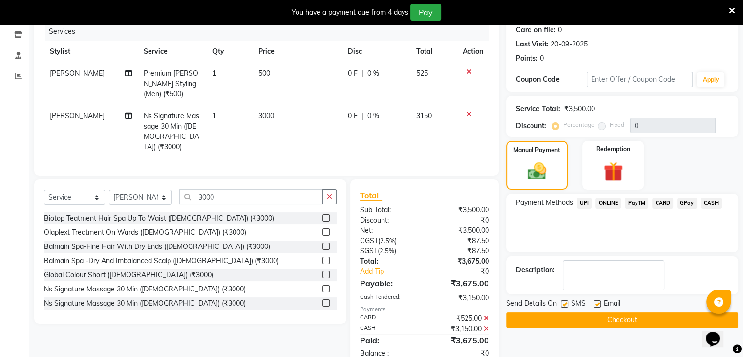
scroll to position [136, 0]
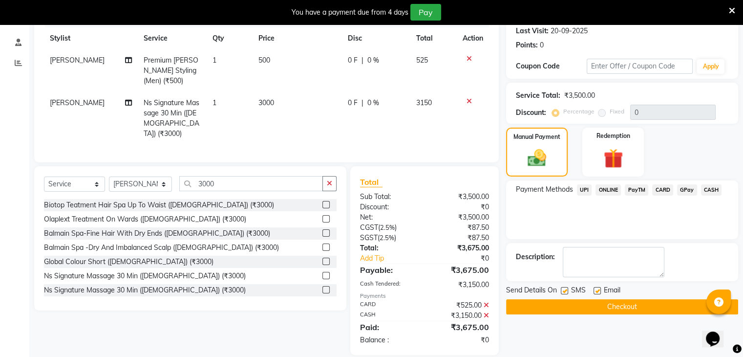
click at [518, 299] on button "Checkout" at bounding box center [622, 306] width 232 height 15
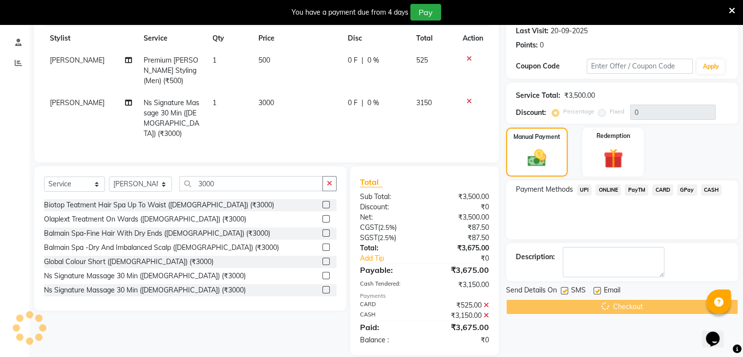
scroll to position [0, 0]
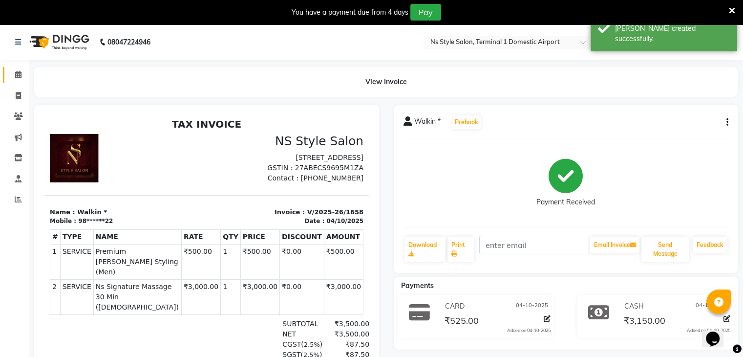
click at [15, 69] on link "Calendar" at bounding box center [14, 75] width 23 height 16
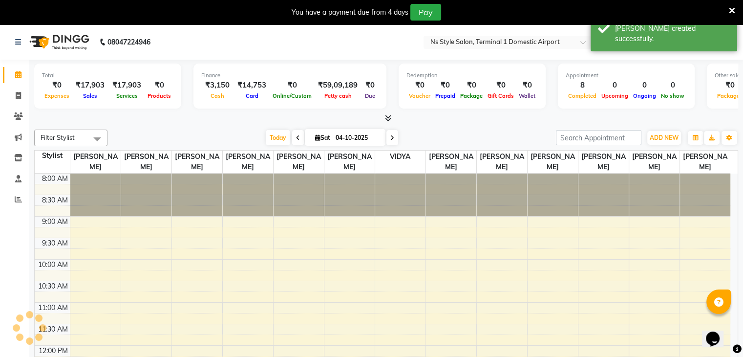
scroll to position [256, 0]
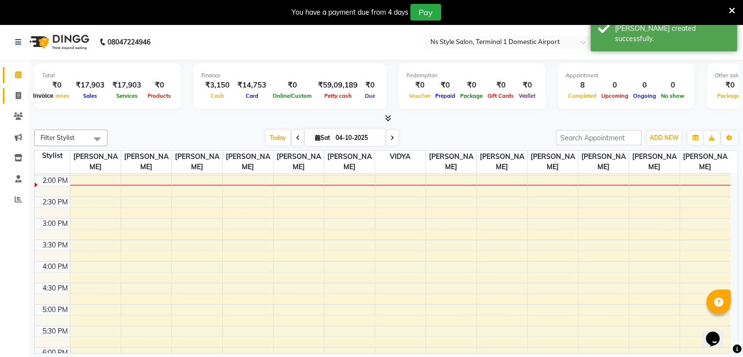
click at [17, 93] on icon at bounding box center [18, 95] width 5 height 7
select select "service"
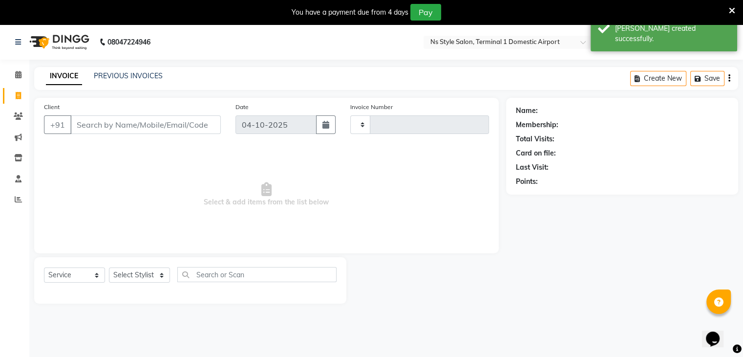
type input "1659"
select select "5659"
click at [113, 73] on link "PREVIOUS INVOICES" at bounding box center [128, 75] width 69 height 9
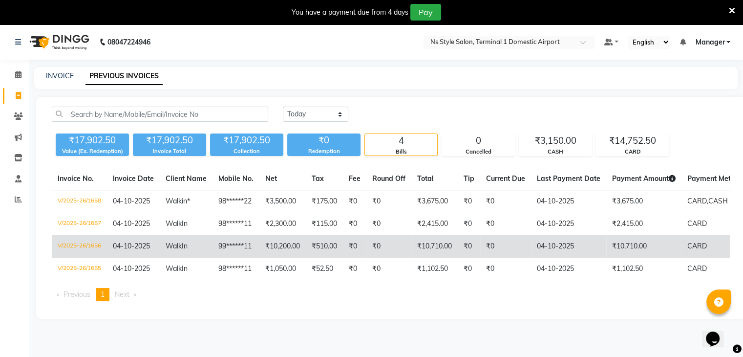
click at [201, 244] on td "Walk In" at bounding box center [186, 246] width 53 height 22
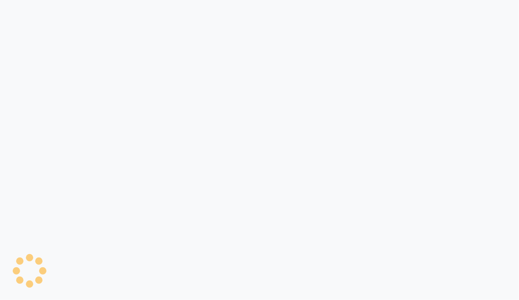
select select "5659"
select select "service"
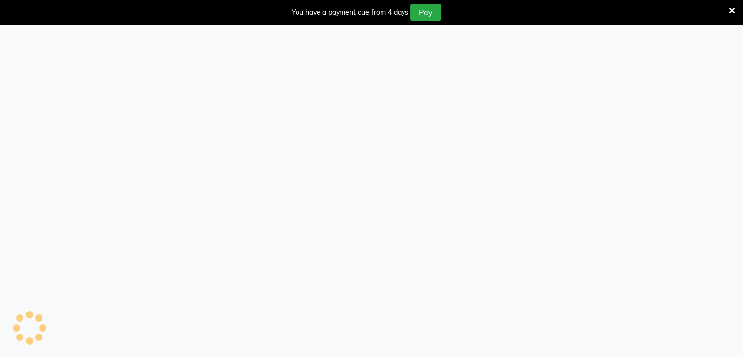
select select "service"
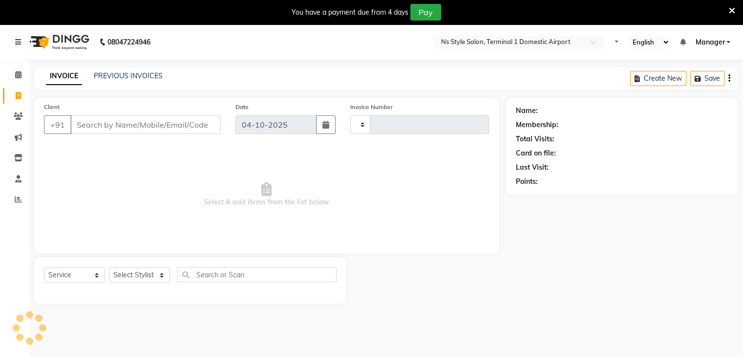
type input "1659"
select select "5659"
click at [136, 70] on div "INVOICE PREVIOUS INVOICES Create New Save" at bounding box center [386, 78] width 704 height 23
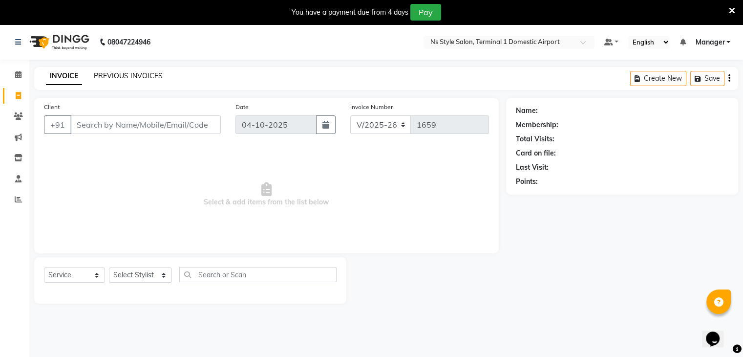
click at [135, 74] on link "PREVIOUS INVOICES" at bounding box center [128, 75] width 69 height 9
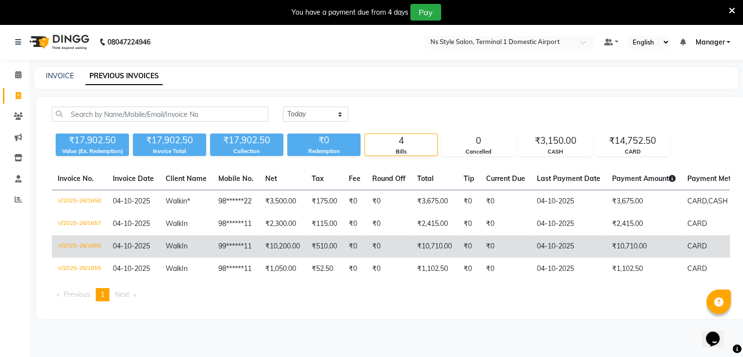
click at [241, 247] on td "99******11" at bounding box center [236, 246] width 47 height 22
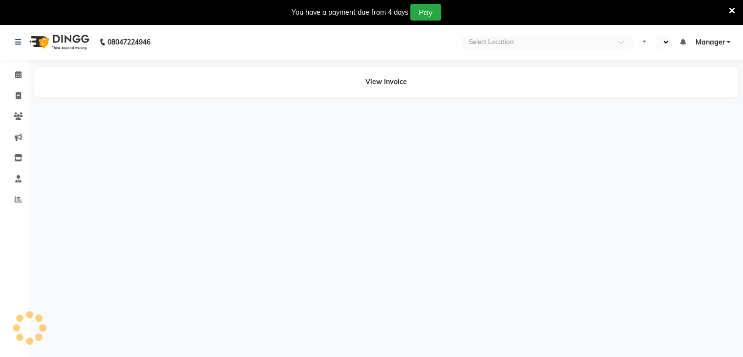
select select "en"
